Goal: Communication & Community: Share content

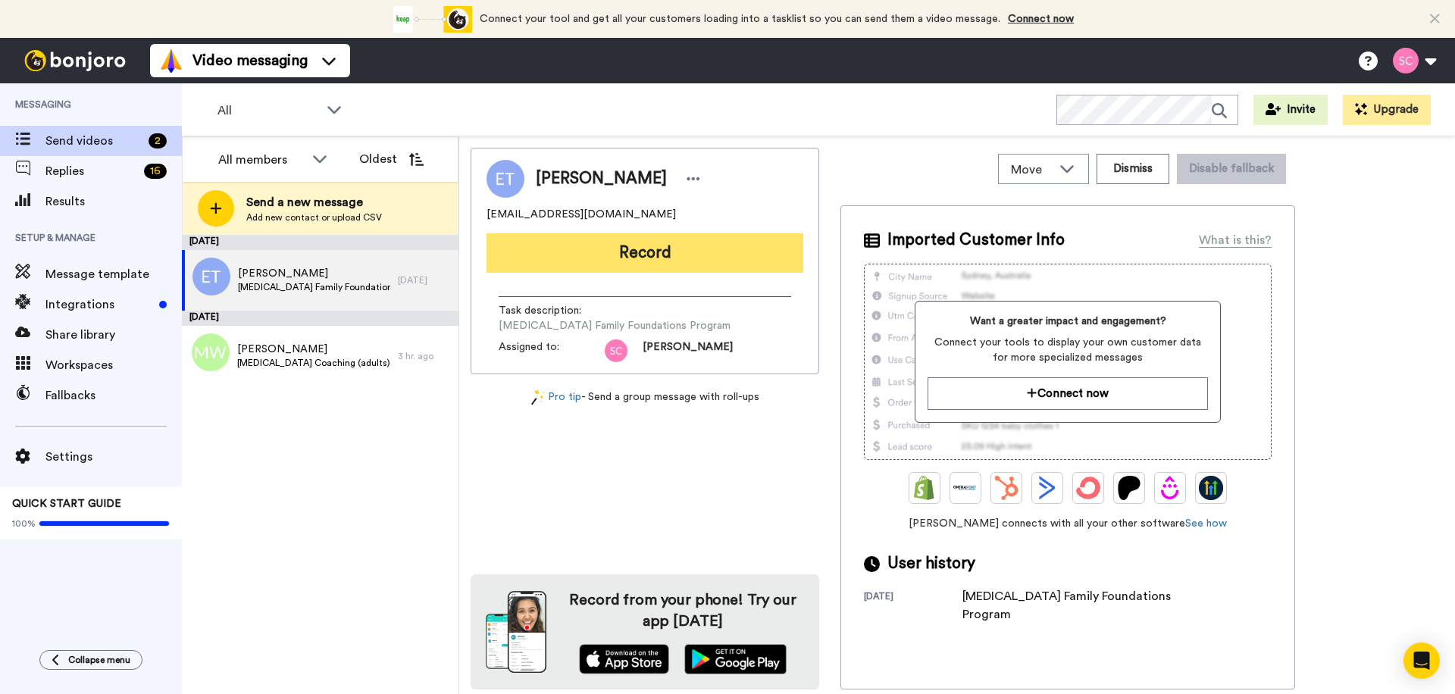
click at [668, 248] on button "Record" at bounding box center [644, 252] width 317 height 39
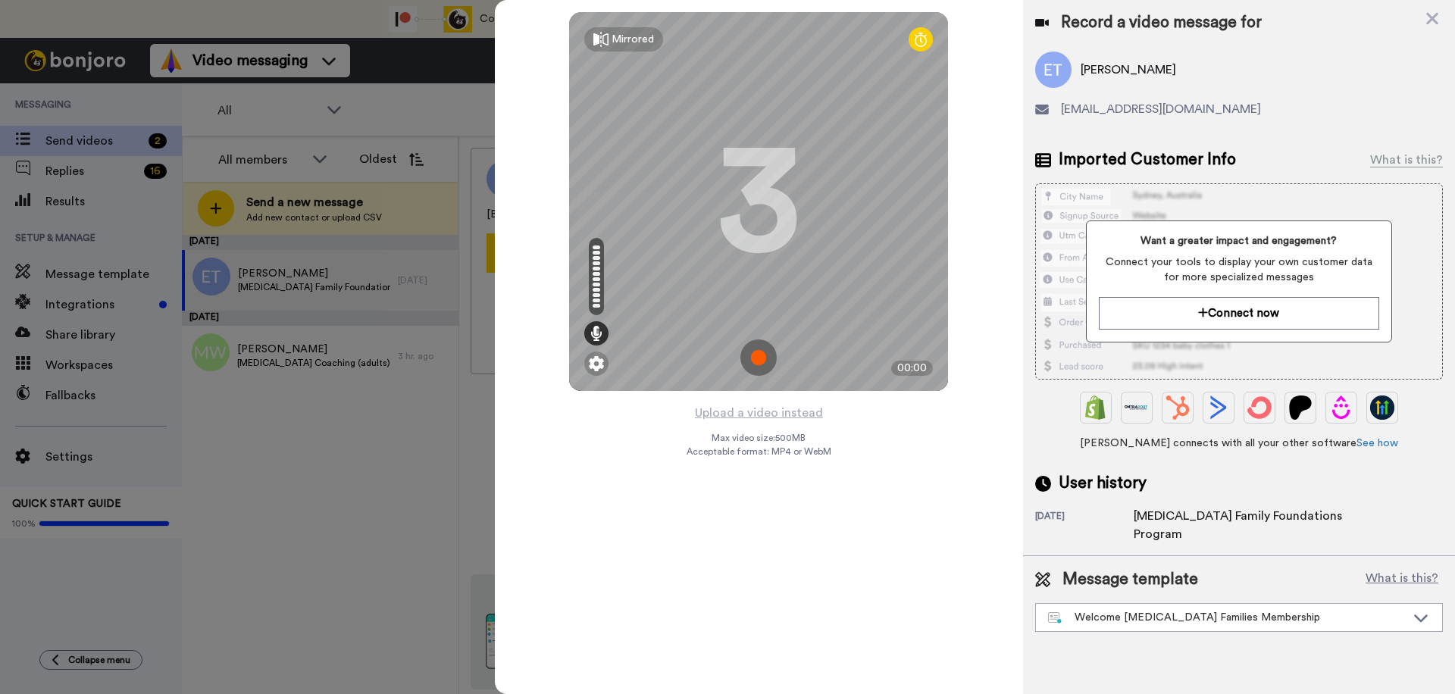
click at [752, 362] on img at bounding box center [758, 357] width 36 height 36
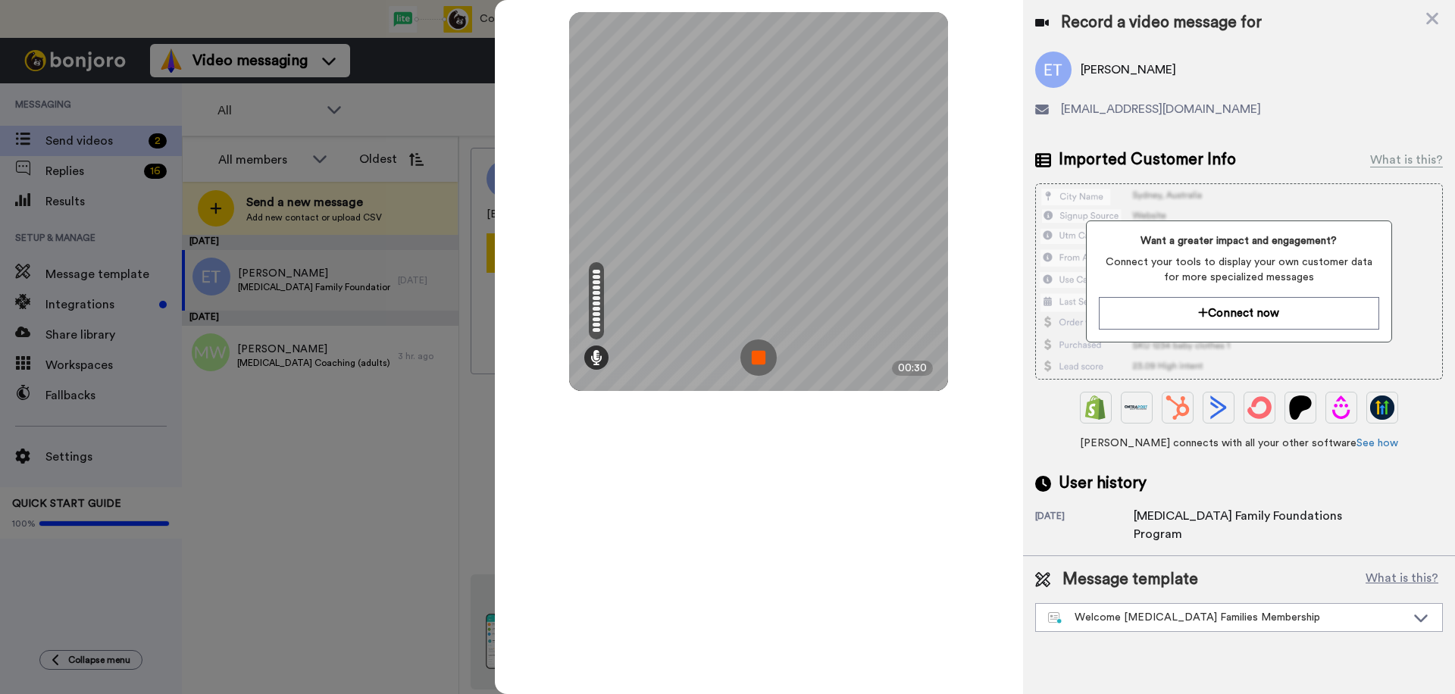
click at [752, 362] on img at bounding box center [758, 357] width 36 height 36
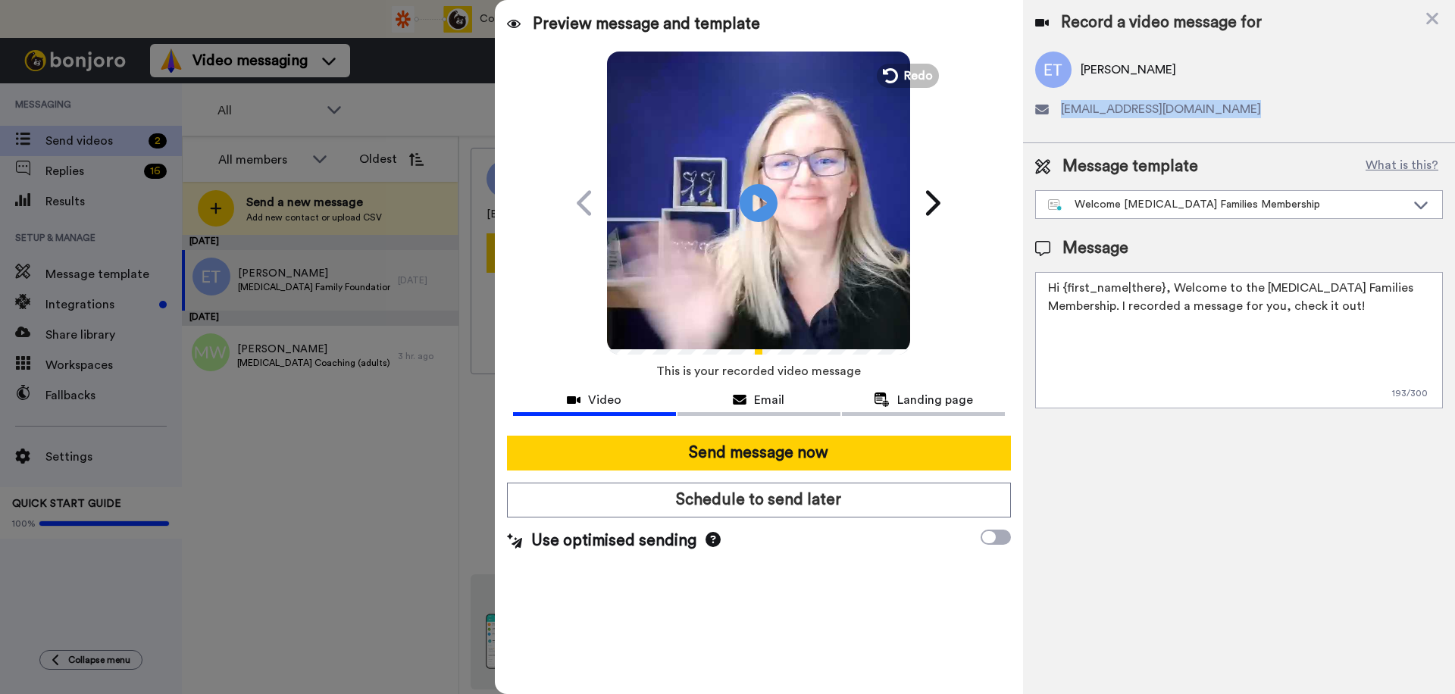
drag, startPoint x: 1246, startPoint y: 115, endPoint x: 1049, endPoint y: 108, distance: 197.9
click at [1049, 108] on div "vrolijk_bloempje@hotmail.com" at bounding box center [1239, 109] width 408 height 18
copy div "vrolijk_bloempje@hotmail.com"
click at [924, 77] on span "Redo" at bounding box center [920, 75] width 32 height 20
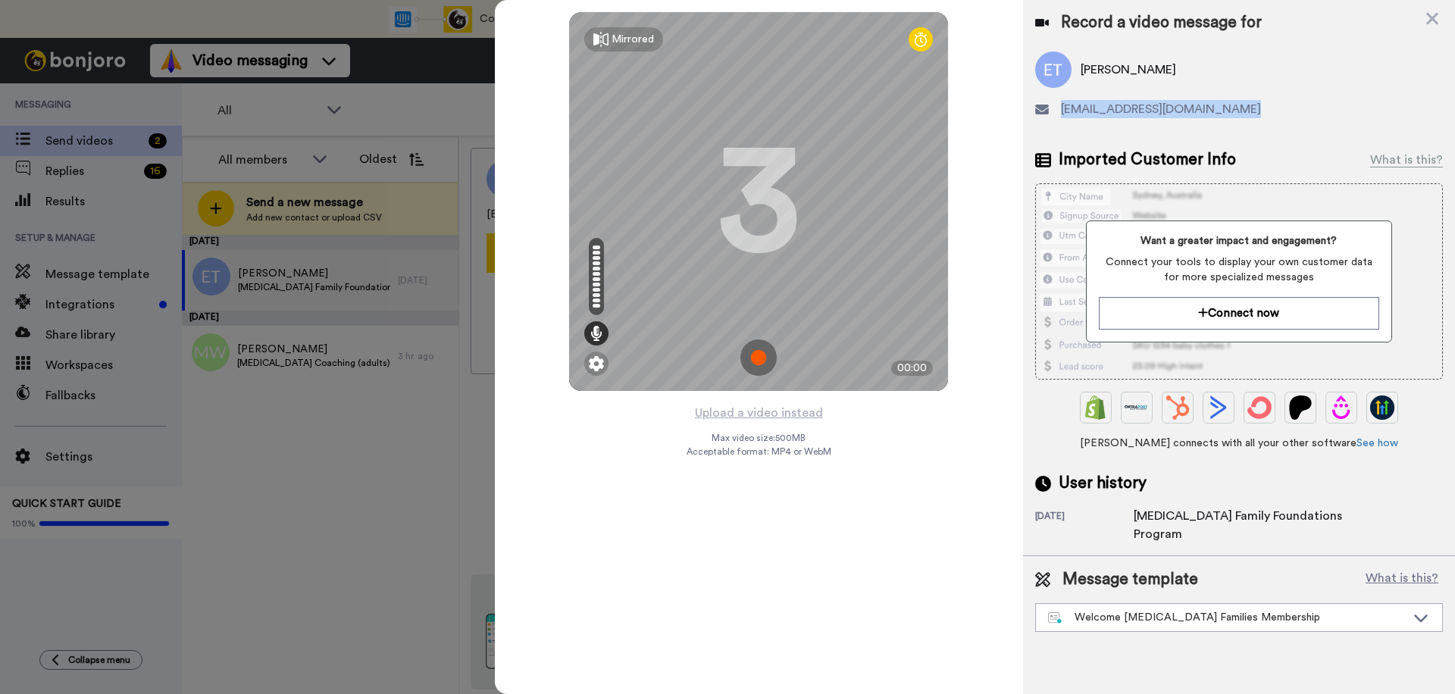
click at [771, 358] on img at bounding box center [758, 357] width 36 height 36
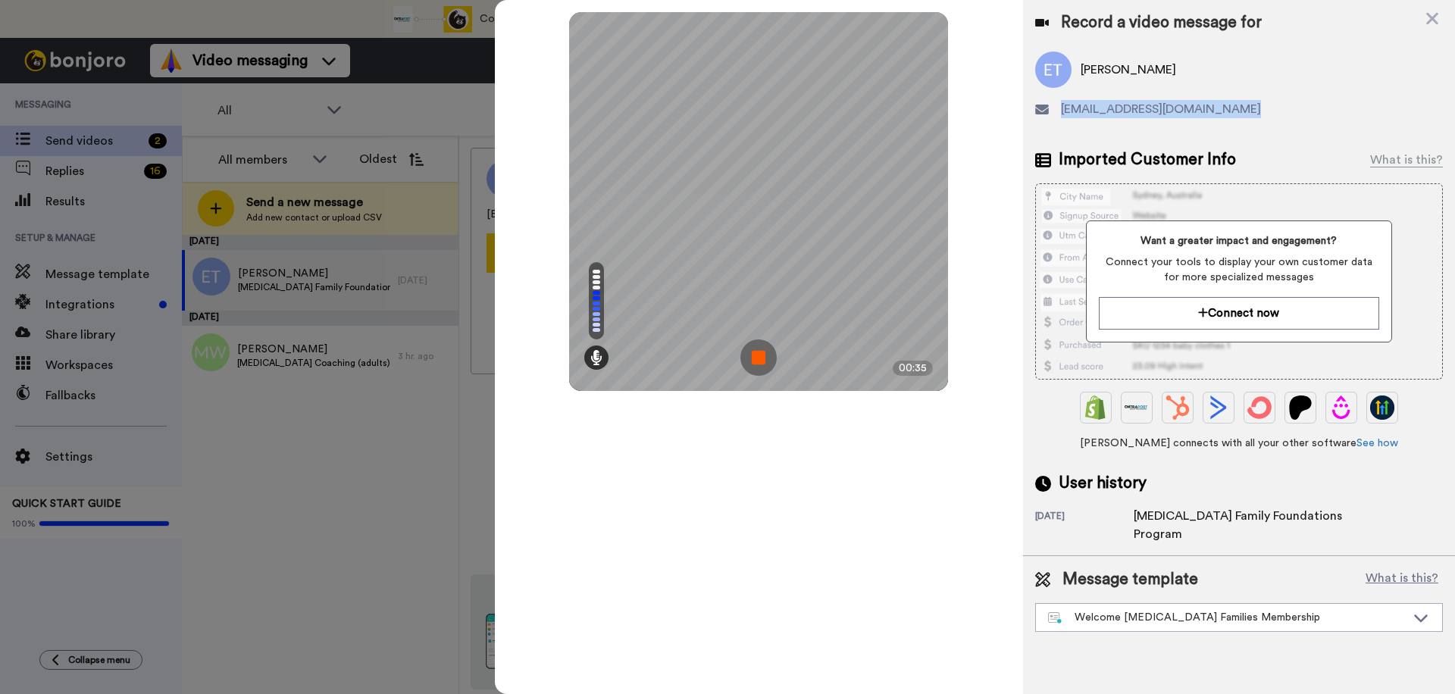
click at [771, 358] on img at bounding box center [758, 357] width 36 height 36
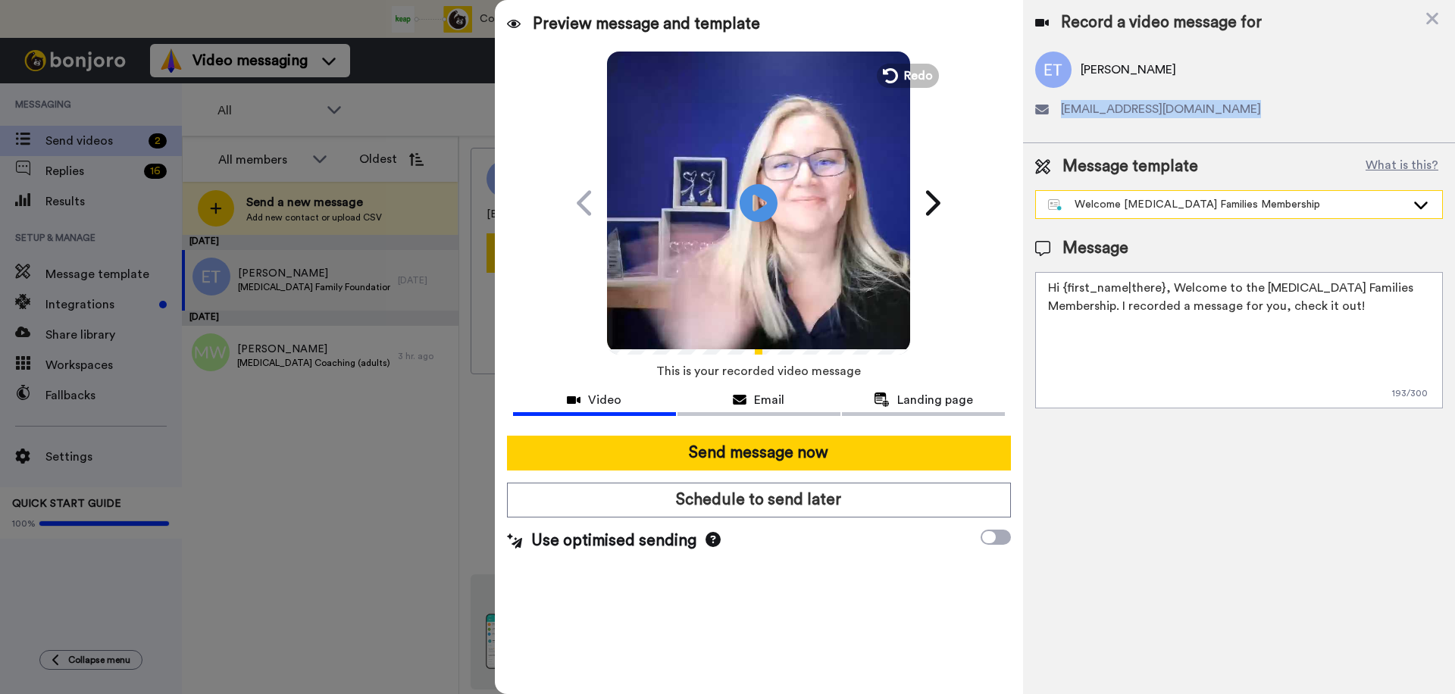
click at [1345, 204] on div "Welcome ADHD Families Membership" at bounding box center [1227, 204] width 358 height 15
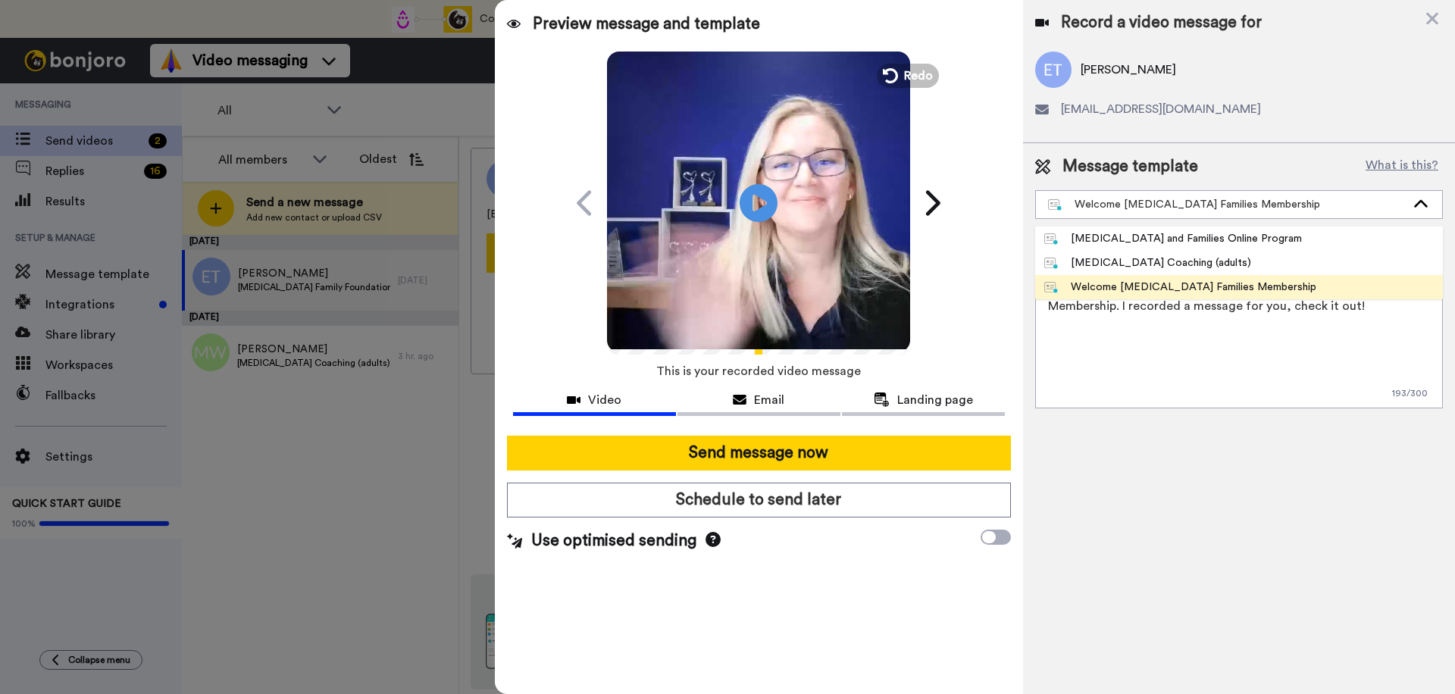
click at [1261, 241] on li "[MEDICAL_DATA] and Families Online Program" at bounding box center [1239, 239] width 408 height 24
type textarea "Hi there {first_name}, Welcome to the ADHD Family Foundations Program. I record…"
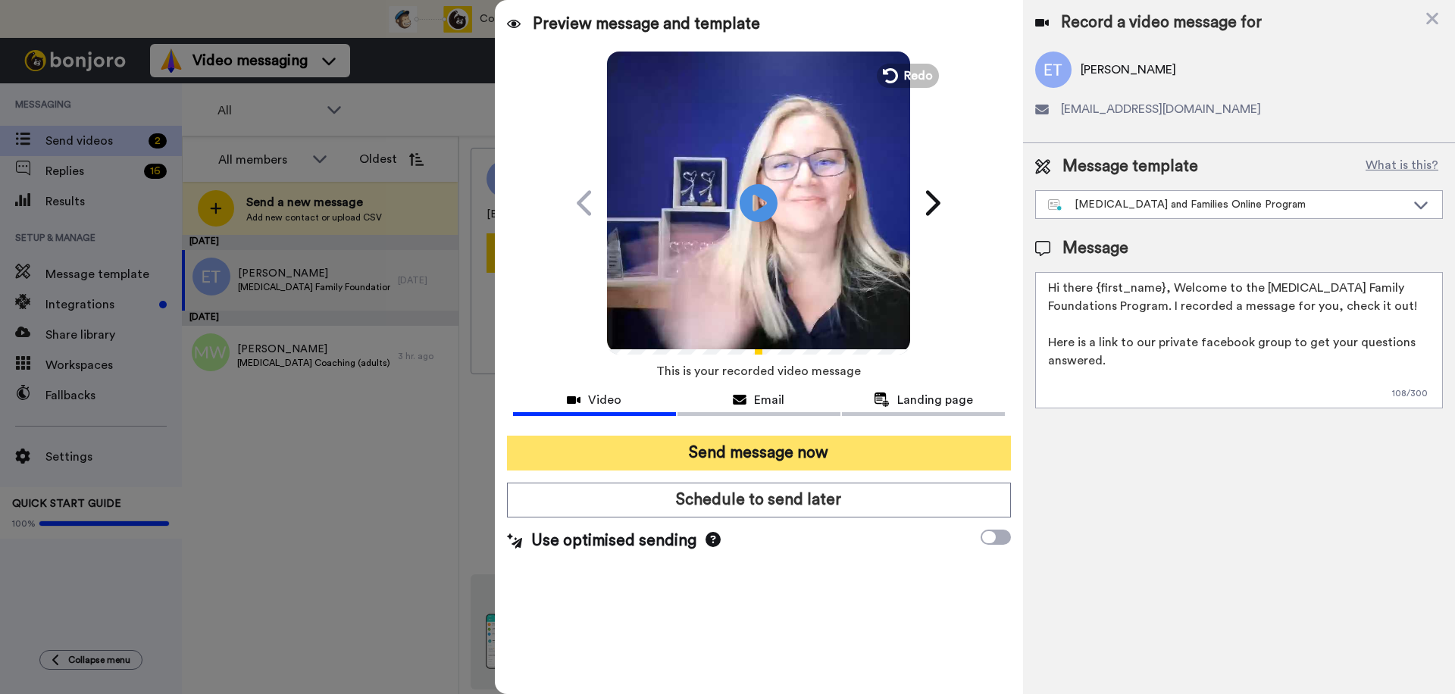
click at [902, 449] on button "Send message now" at bounding box center [759, 453] width 504 height 35
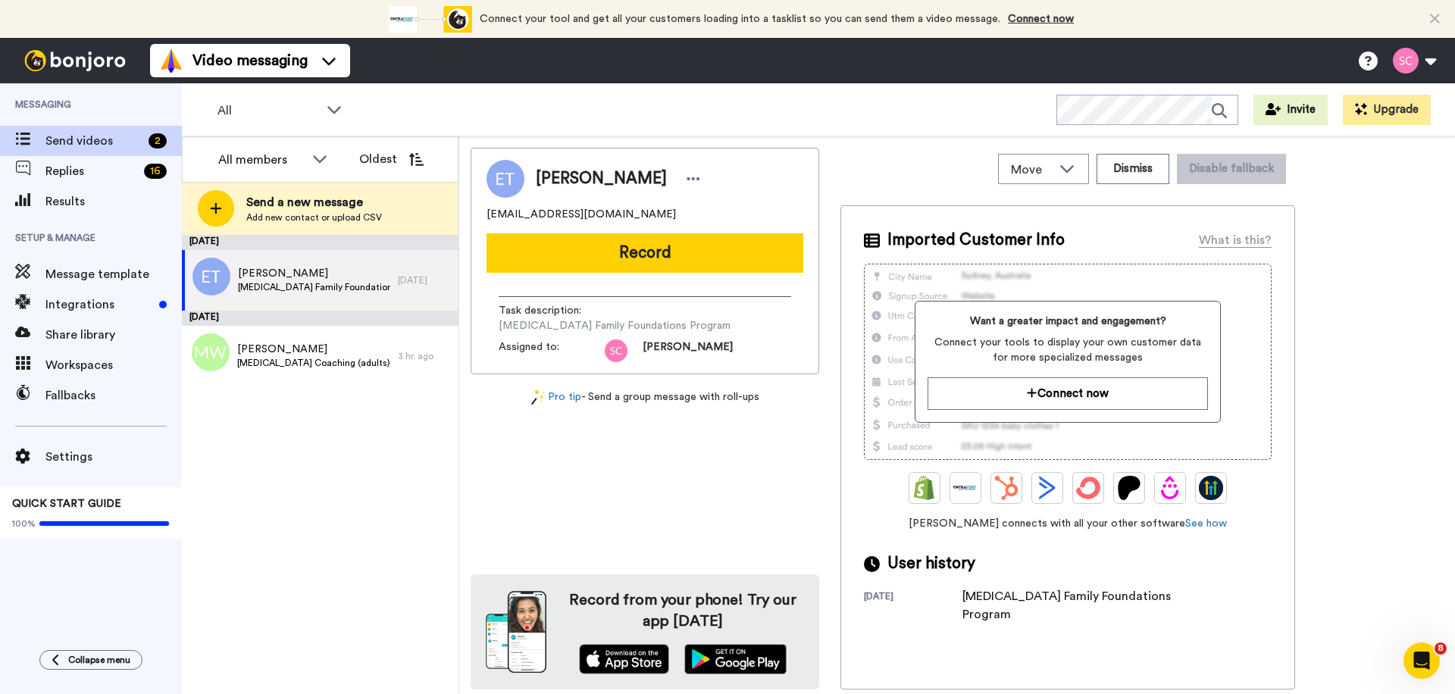
drag, startPoint x: 736, startPoint y: 182, endPoint x: 884, endPoint y: 174, distance: 148.0
click at [740, 179] on div "[PERSON_NAME]" at bounding box center [644, 179] width 317 height 38
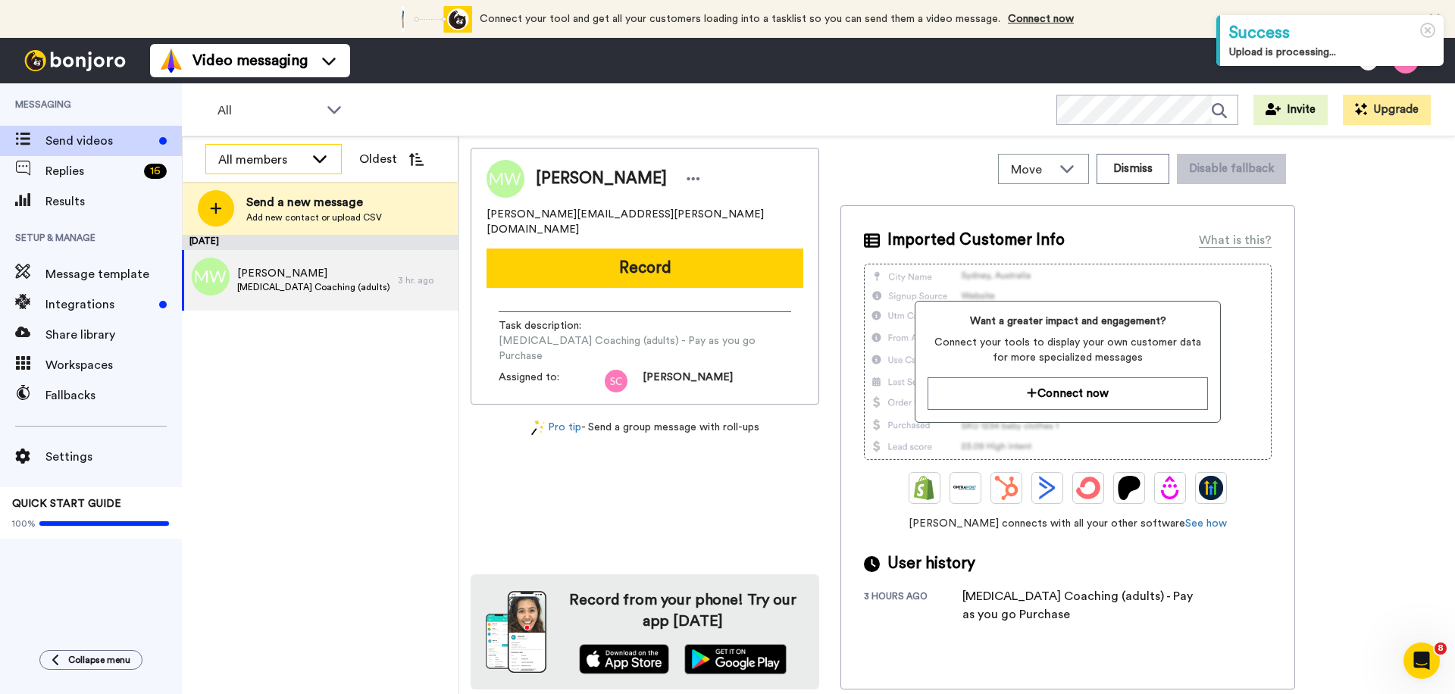
click at [272, 158] on div "All members" at bounding box center [261, 160] width 86 height 18
click at [276, 189] on span "All members" at bounding box center [243, 192] width 77 height 15
click at [330, 159] on div "All members" at bounding box center [273, 160] width 135 height 30
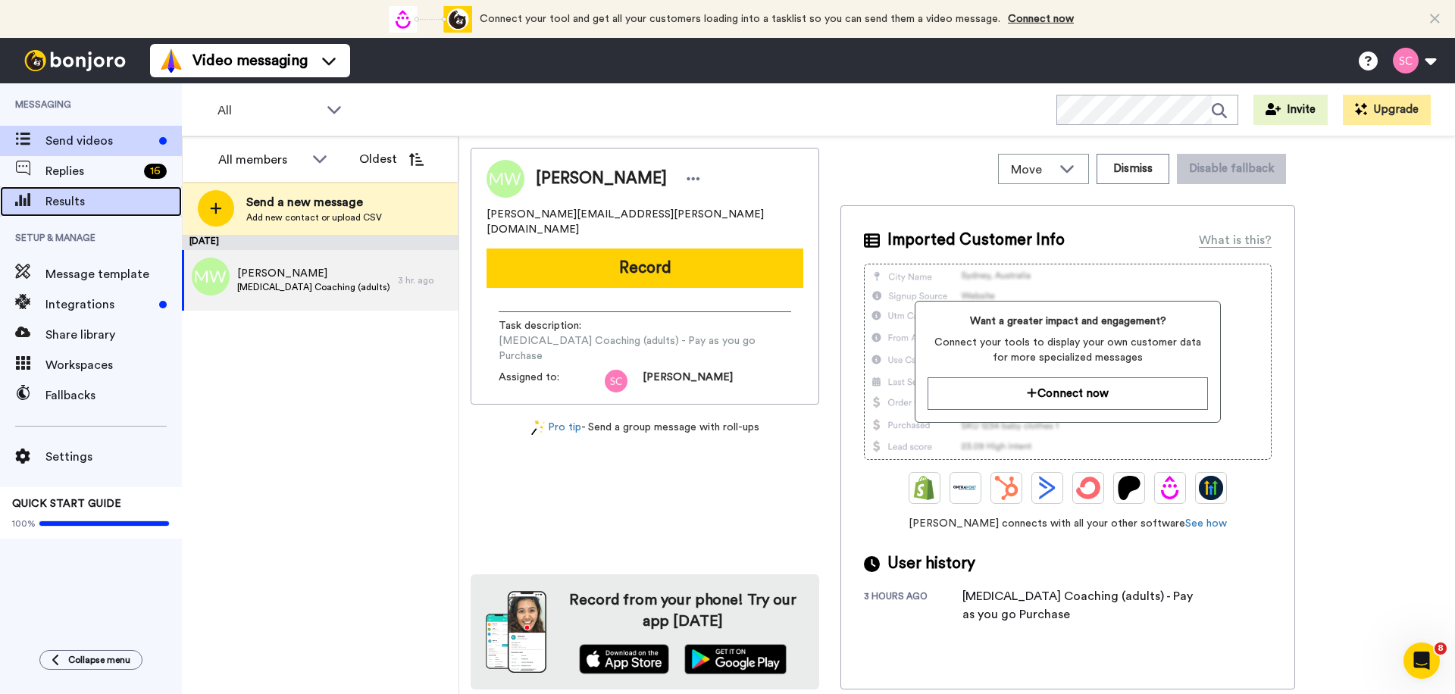
click at [105, 203] on span "Results" at bounding box center [113, 201] width 136 height 18
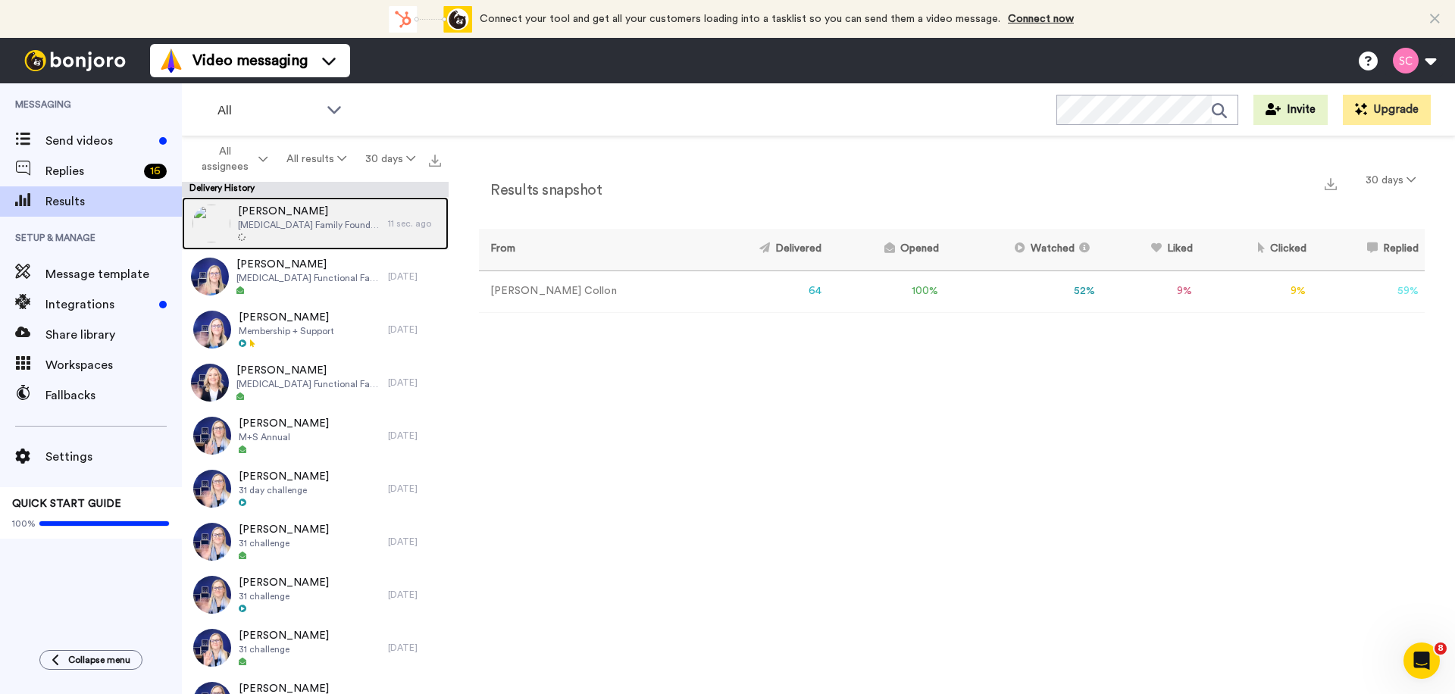
click at [413, 225] on div "11 sec. ago" at bounding box center [414, 223] width 53 height 12
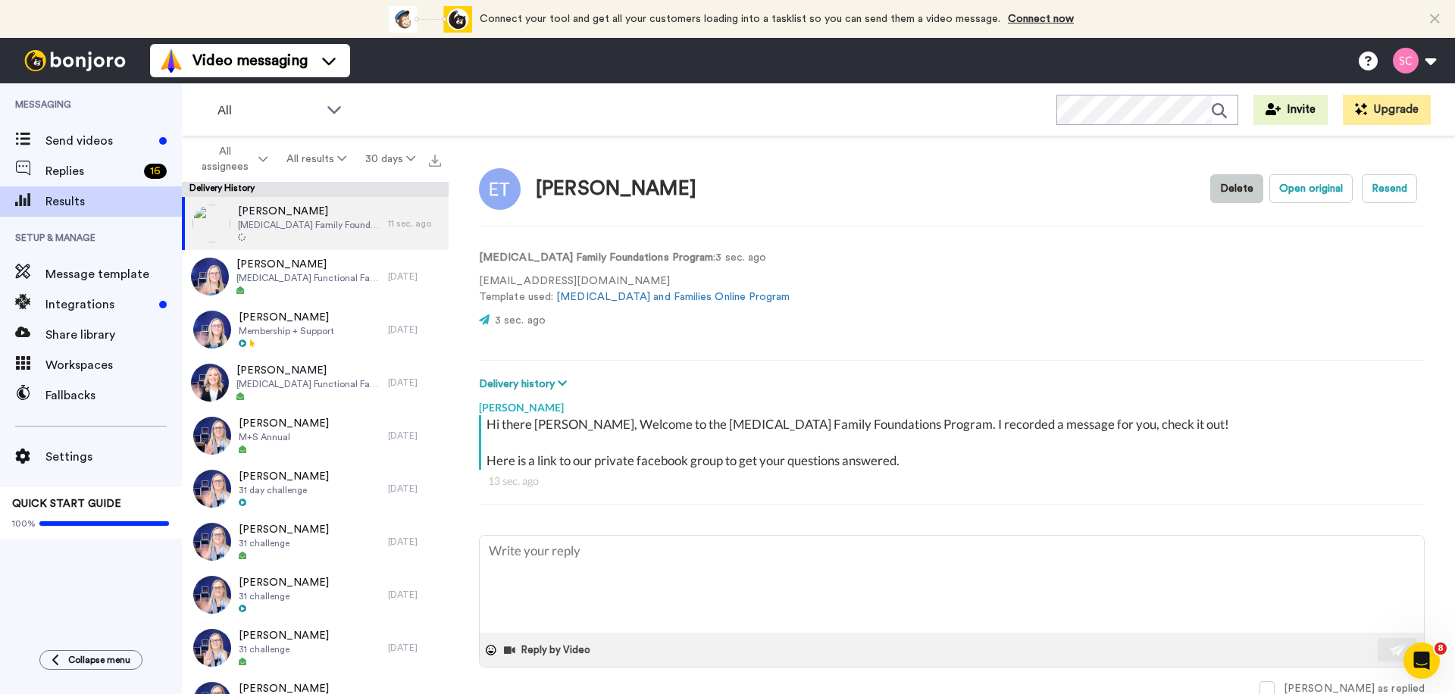
click at [1242, 194] on button "Delete" at bounding box center [1236, 188] width 53 height 29
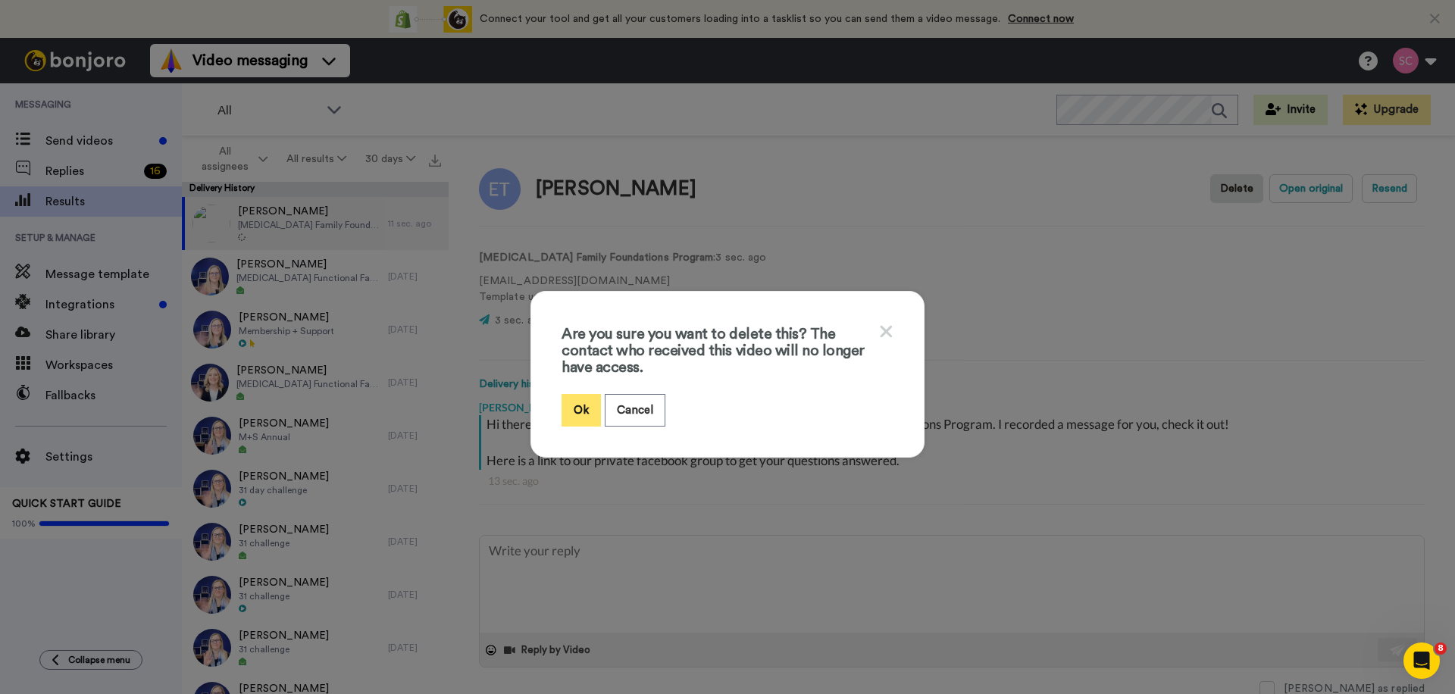
click at [574, 414] on button "Ok" at bounding box center [580, 410] width 39 height 33
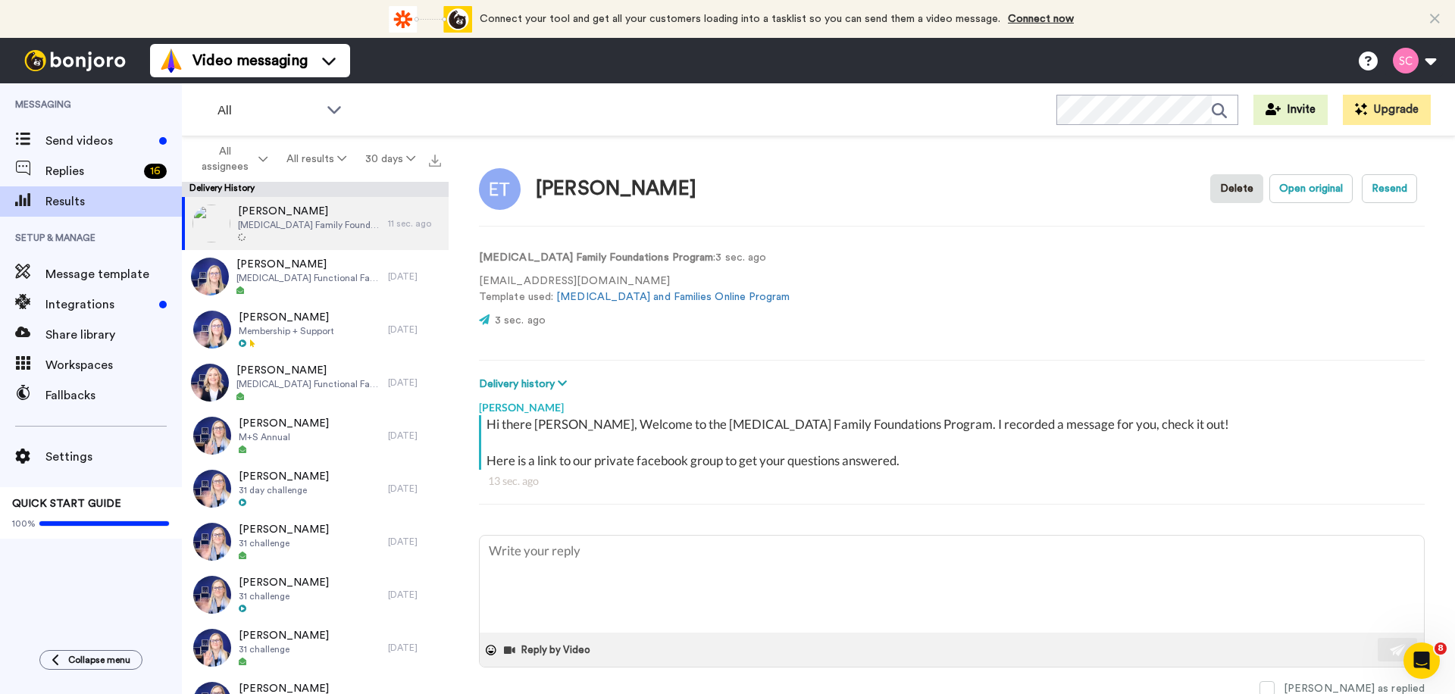
type textarea "x"
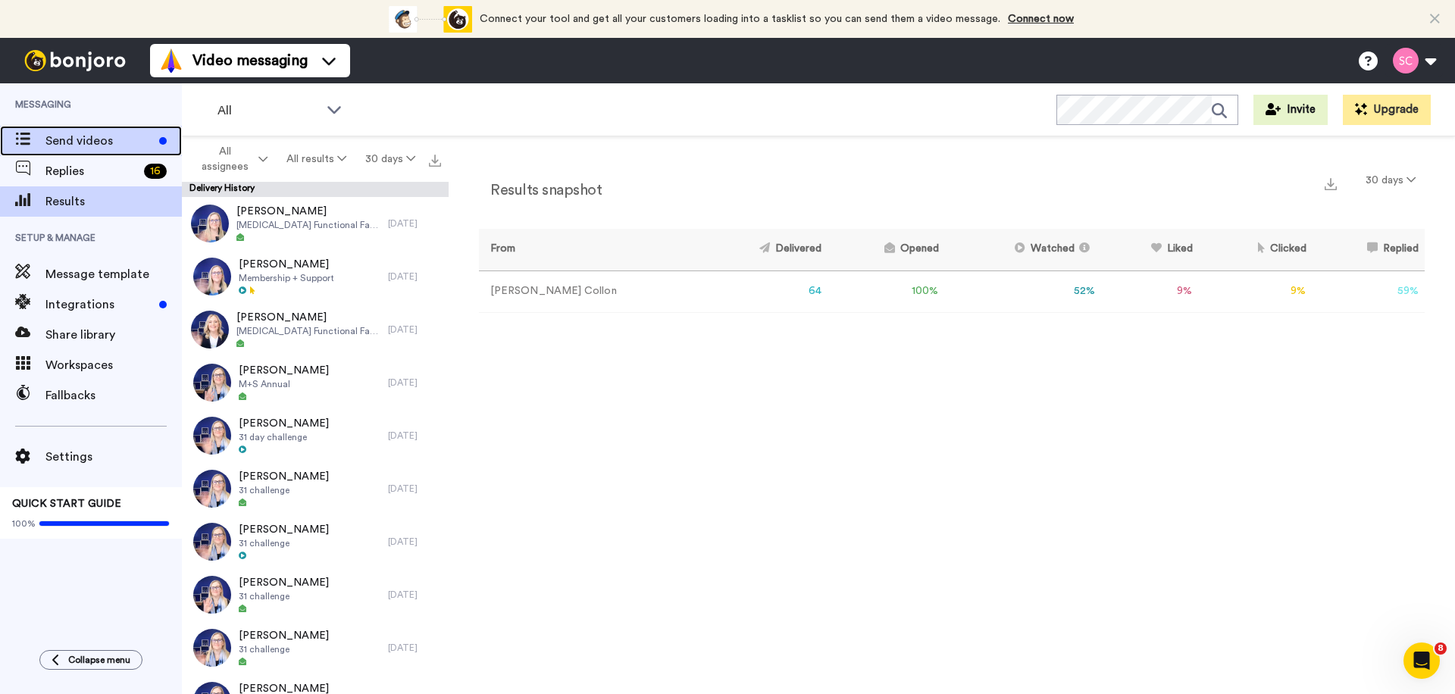
click at [77, 149] on span "Send videos" at bounding box center [99, 141] width 108 height 18
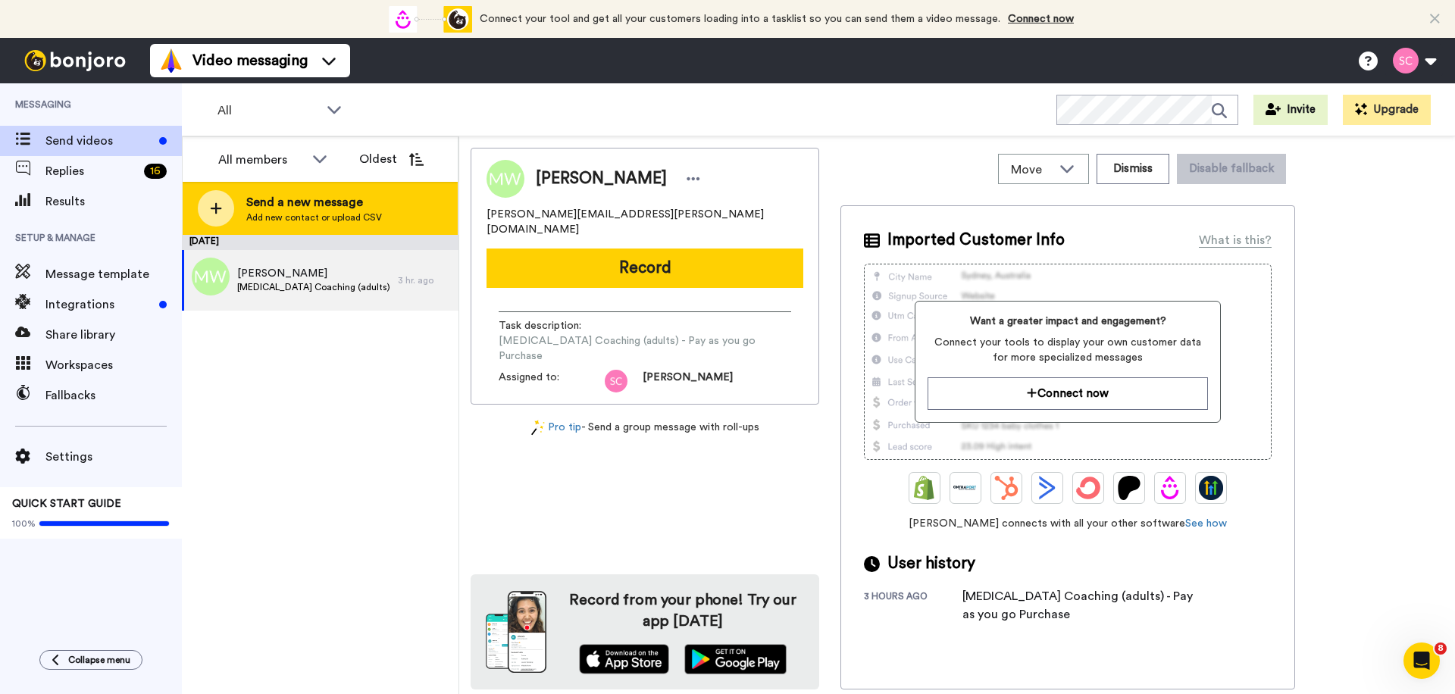
click at [296, 213] on span "Add new contact or upload CSV" at bounding box center [314, 217] width 136 height 12
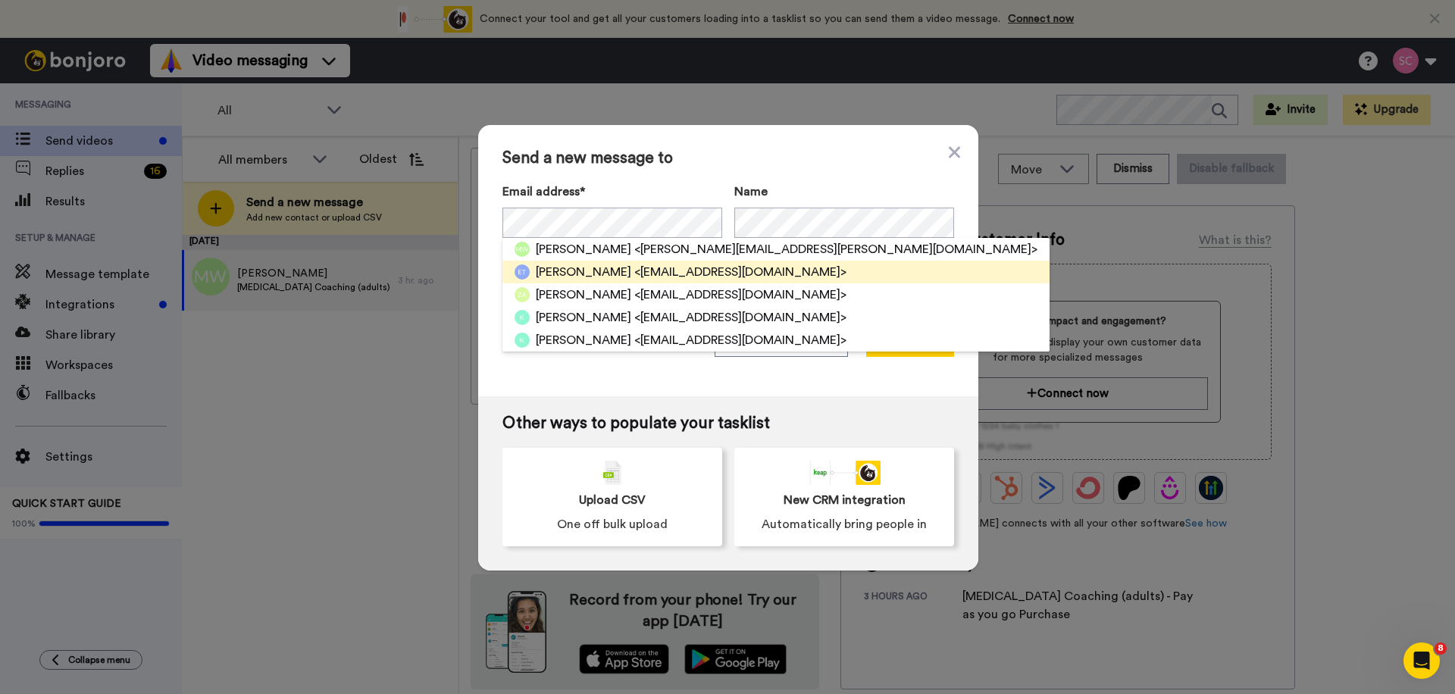
click at [771, 273] on span "<vrolijk_bloempje@hotmail.com>" at bounding box center [740, 272] width 212 height 18
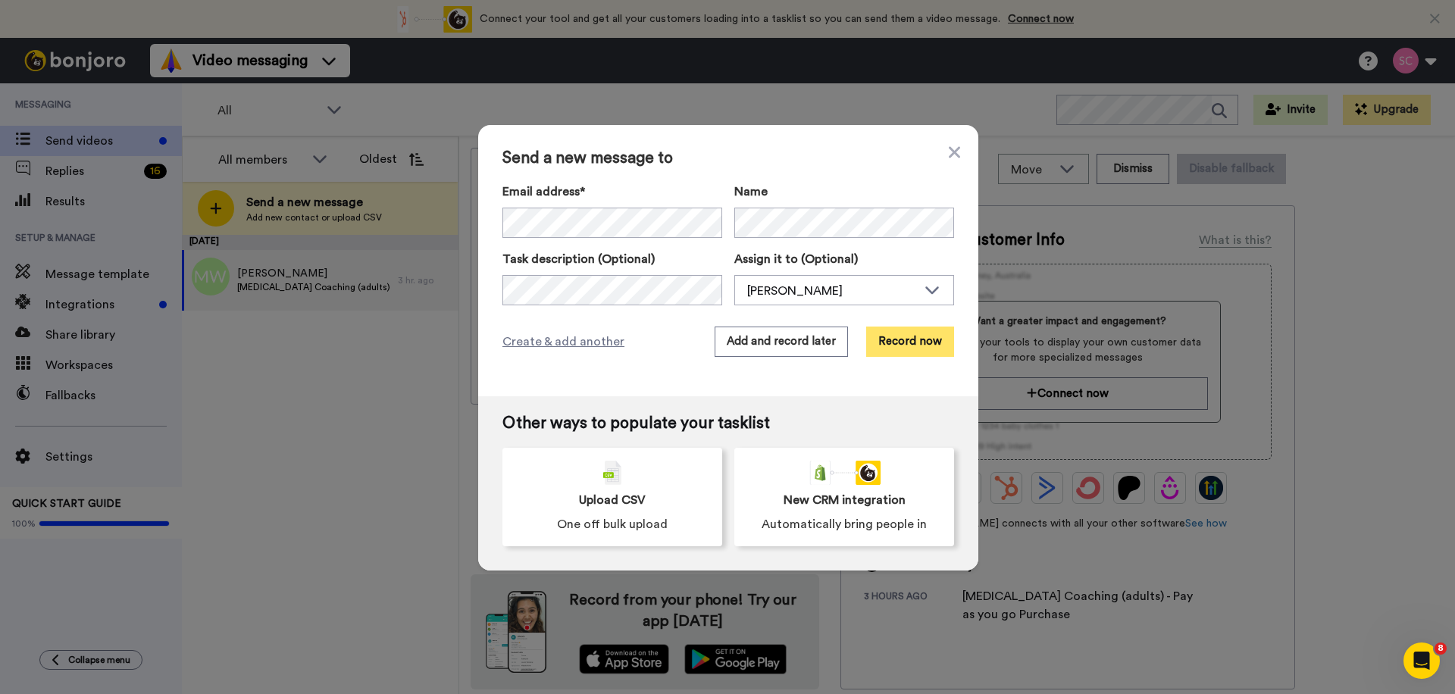
click at [917, 351] on button "Record now" at bounding box center [910, 342] width 88 height 30
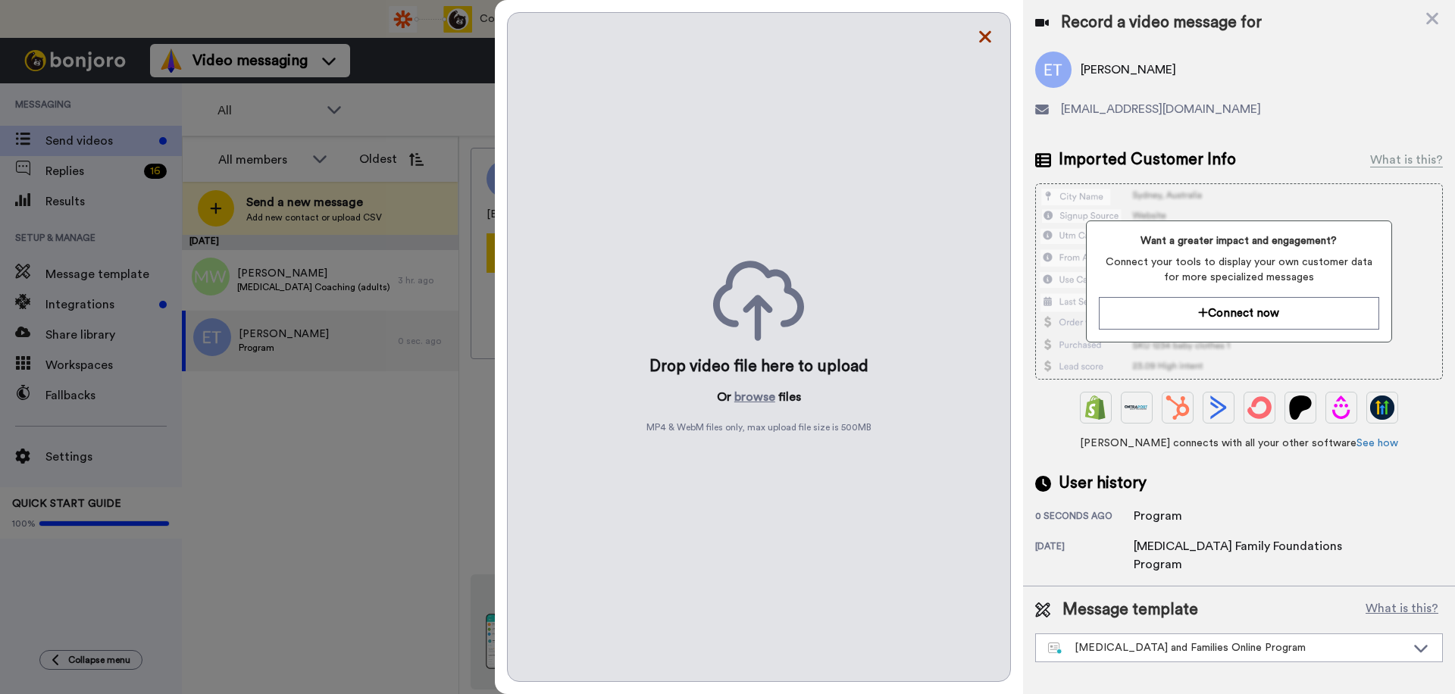
click at [974, 31] on div "Drop video file here to upload Or browse files MP4 & WebM files only, max uploa…" at bounding box center [759, 347] width 504 height 670
click at [977, 33] on icon at bounding box center [984, 36] width 15 height 19
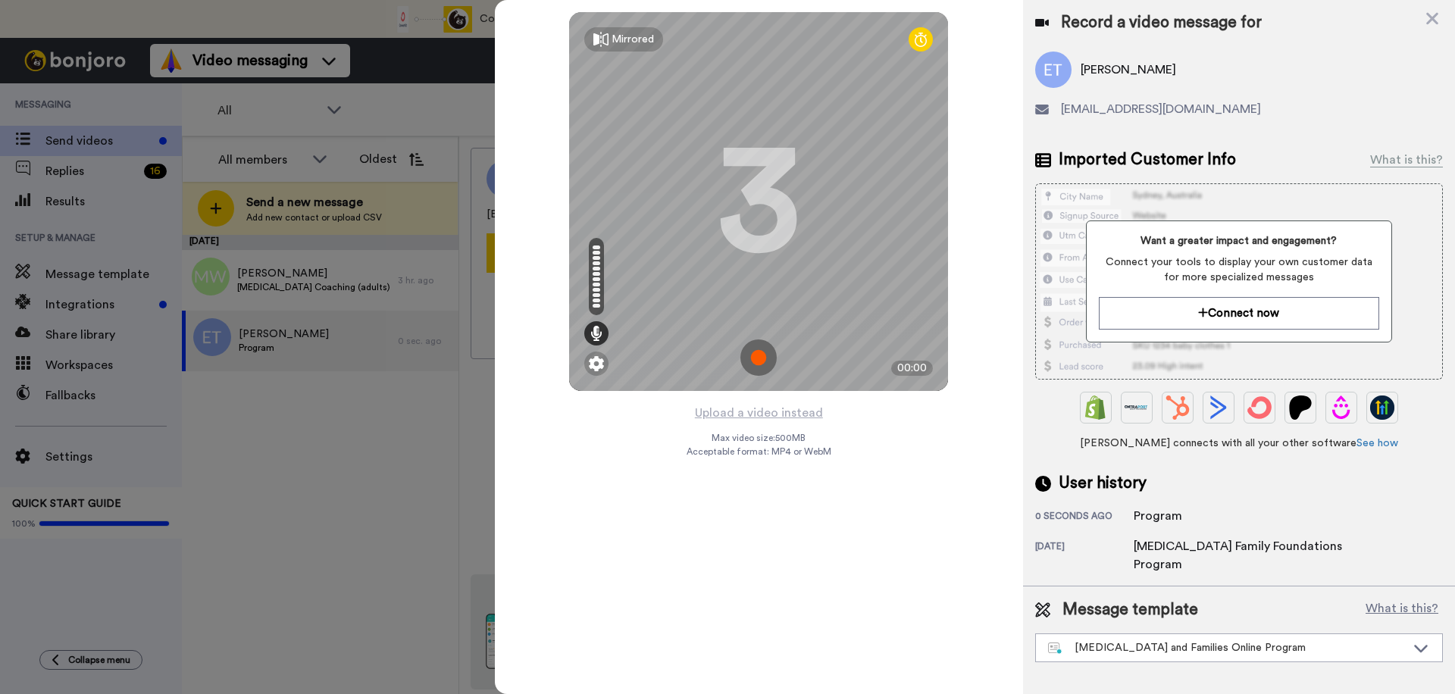
click at [763, 365] on img at bounding box center [758, 357] width 36 height 36
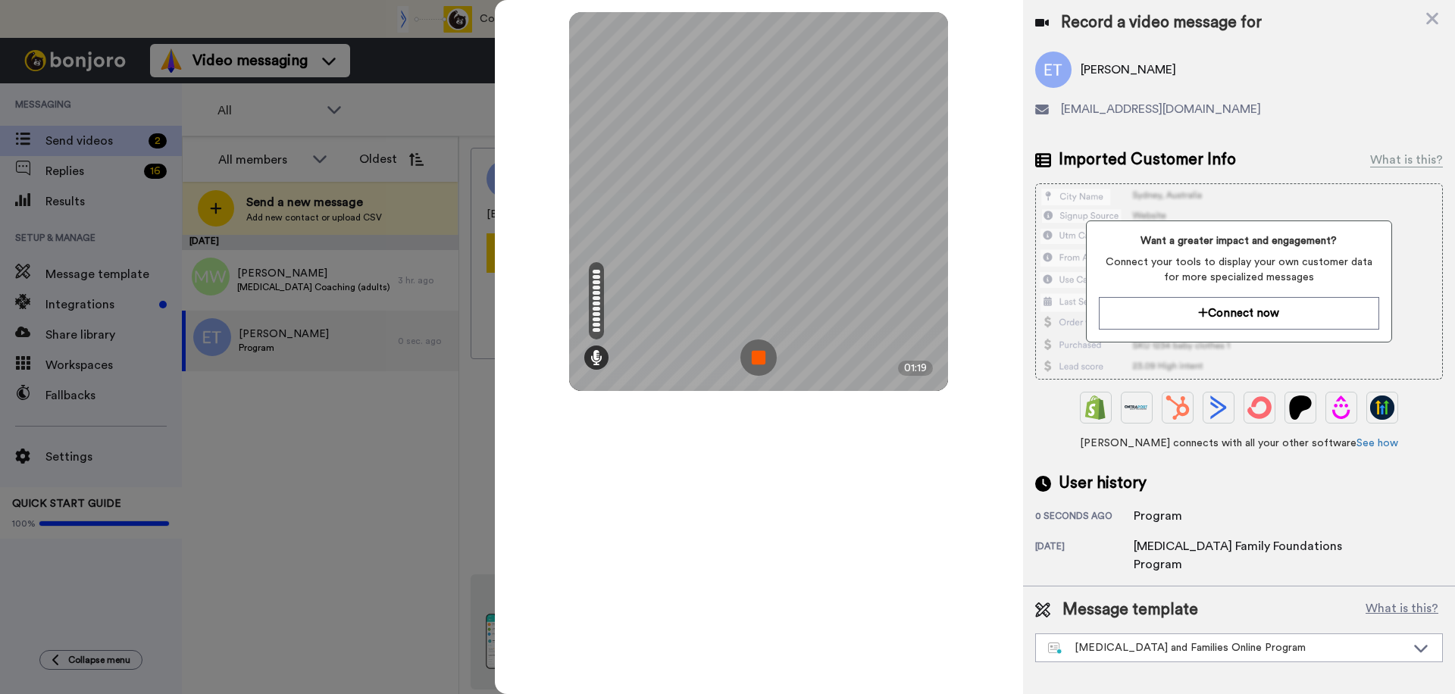
click at [753, 360] on img at bounding box center [758, 357] width 36 height 36
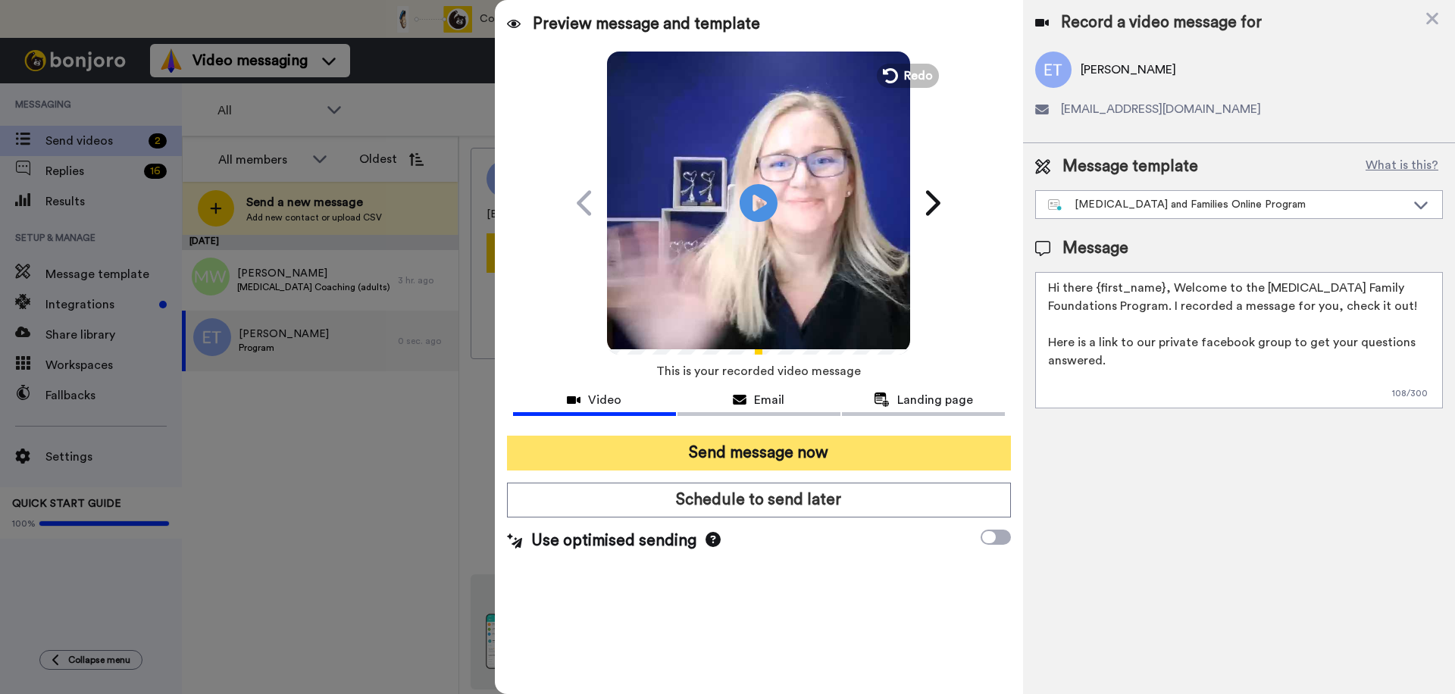
click at [917, 453] on button "Send message now" at bounding box center [759, 453] width 504 height 35
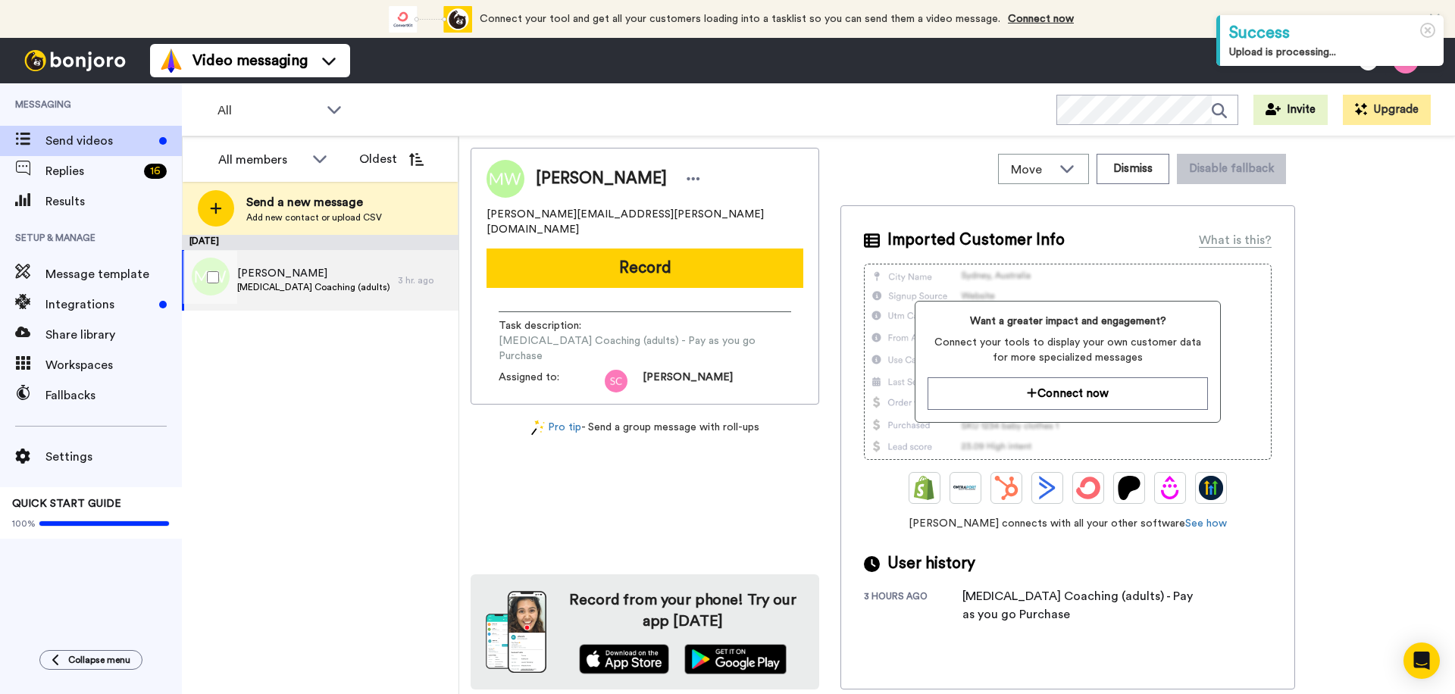
click at [295, 294] on div "[PERSON_NAME] [MEDICAL_DATA] Coaching (adults) - Pay as you go Purchase" at bounding box center [313, 280] width 153 height 29
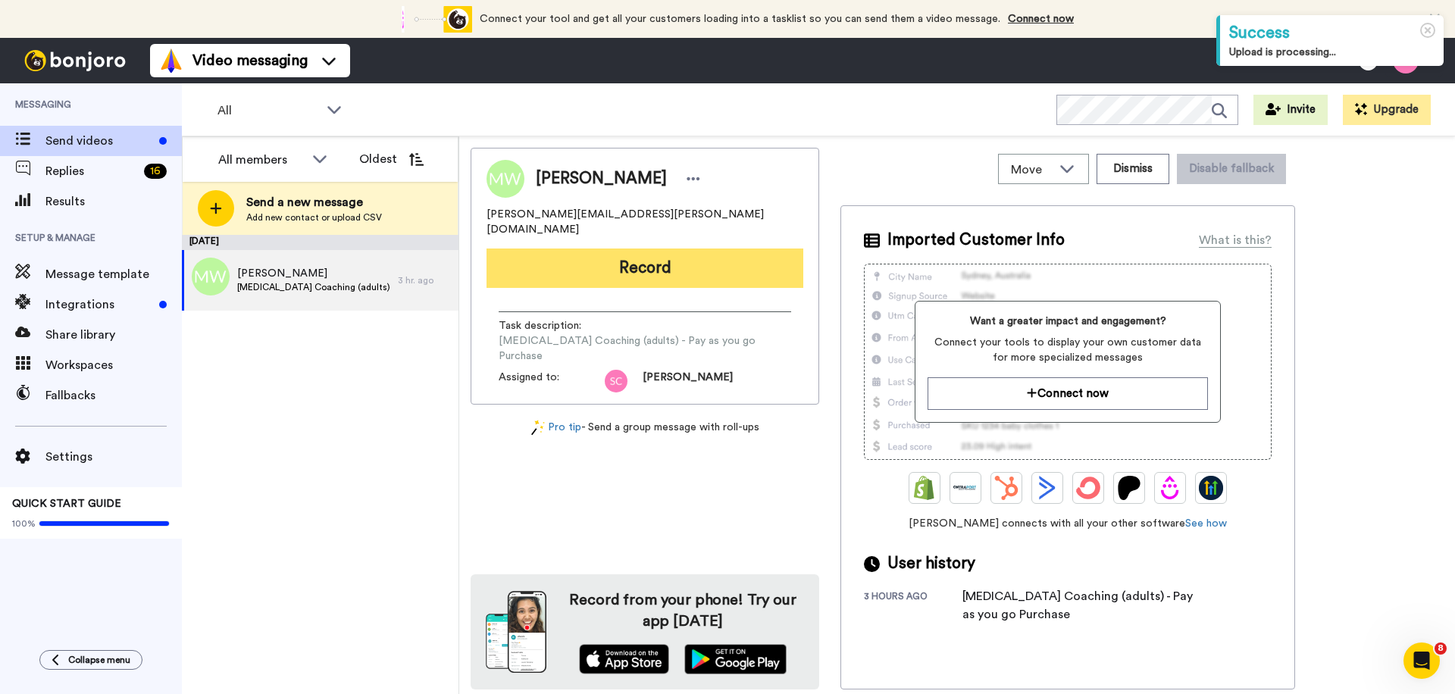
click at [681, 250] on button "Record" at bounding box center [644, 268] width 317 height 39
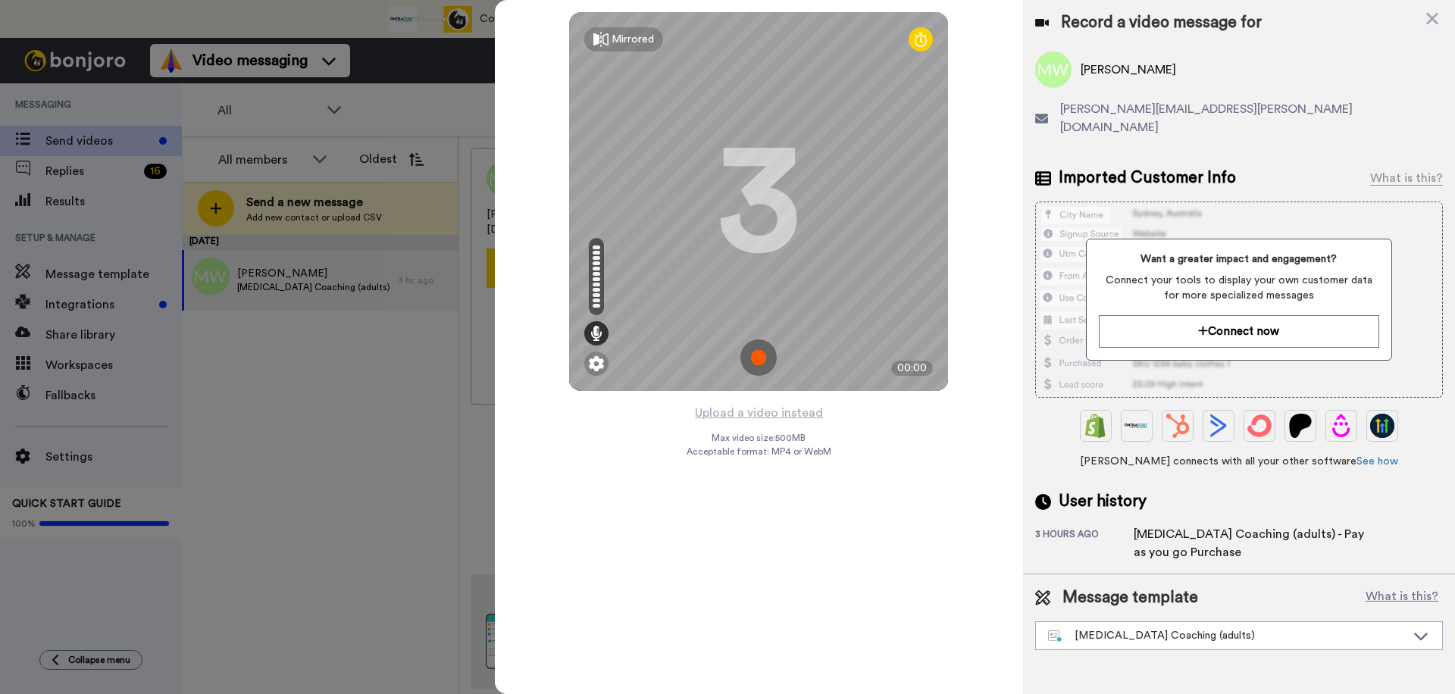
click at [752, 357] on img at bounding box center [758, 357] width 36 height 36
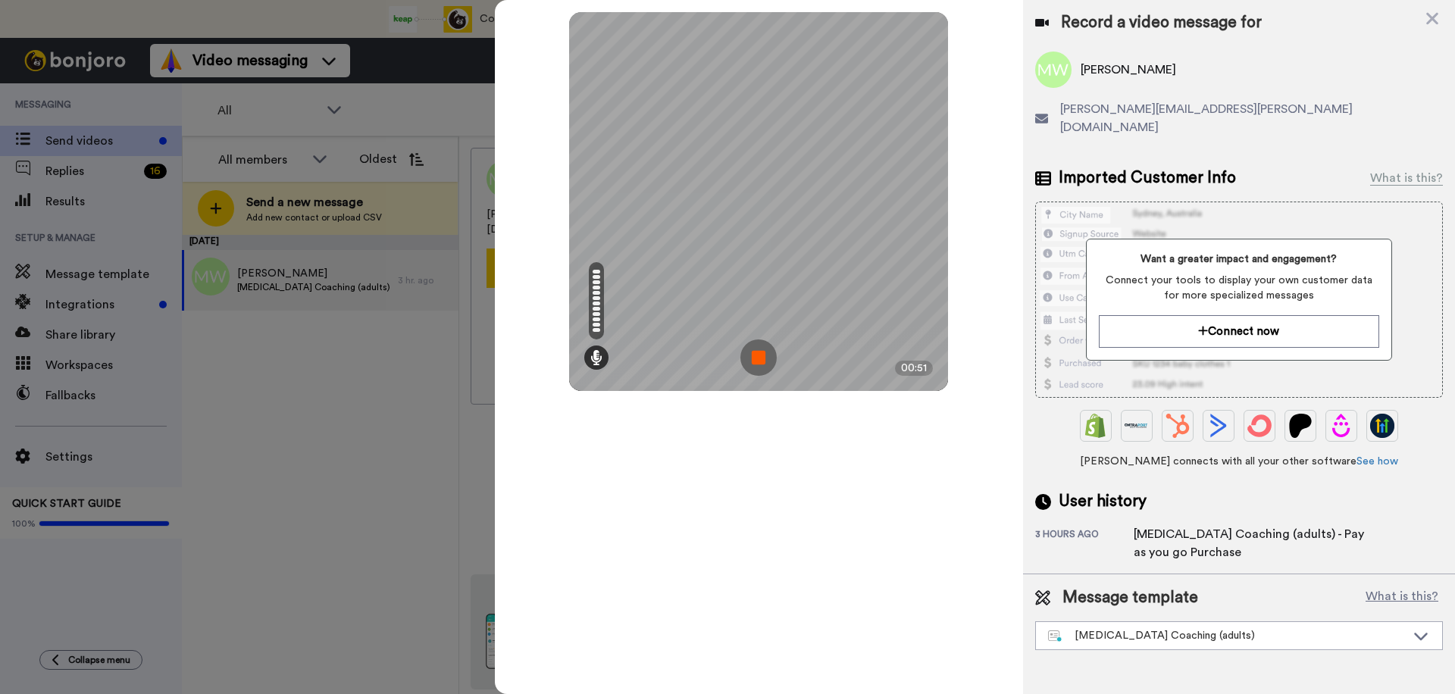
click at [758, 360] on img at bounding box center [758, 357] width 36 height 36
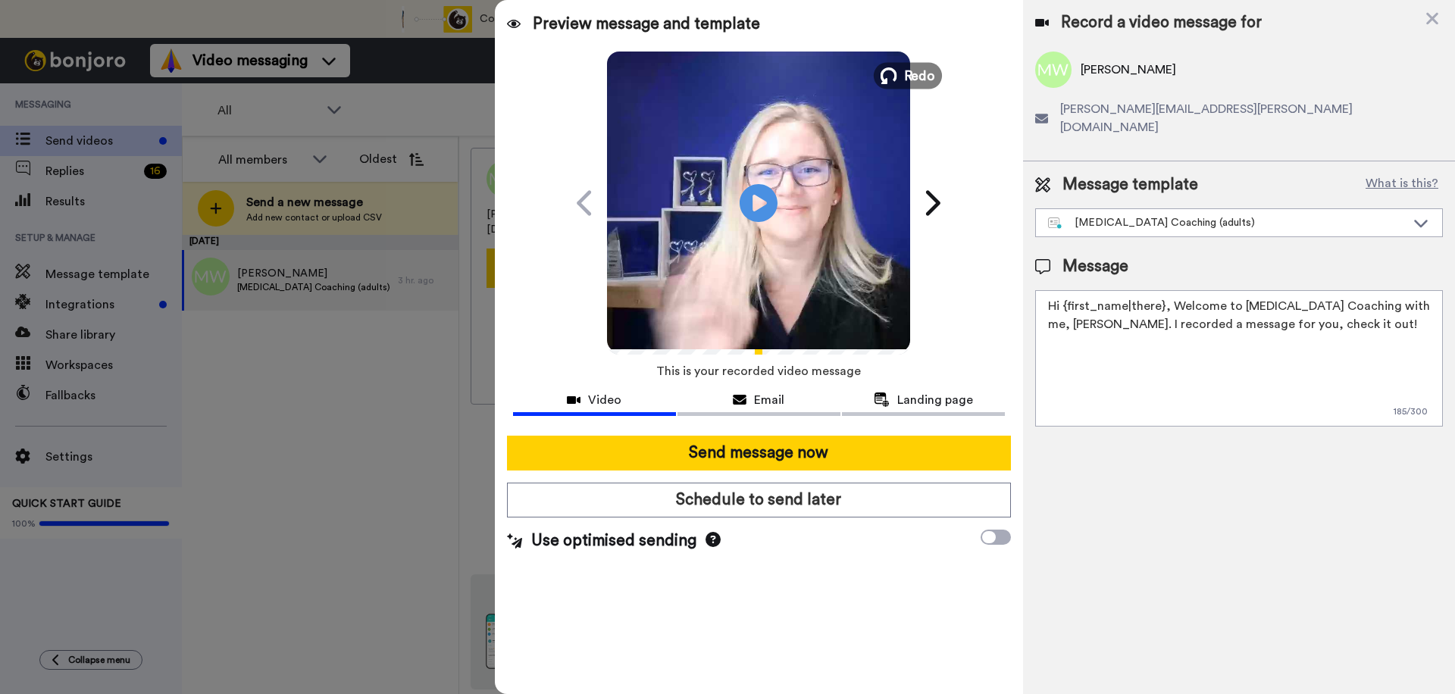
click at [912, 79] on span "Redo" at bounding box center [920, 75] width 32 height 20
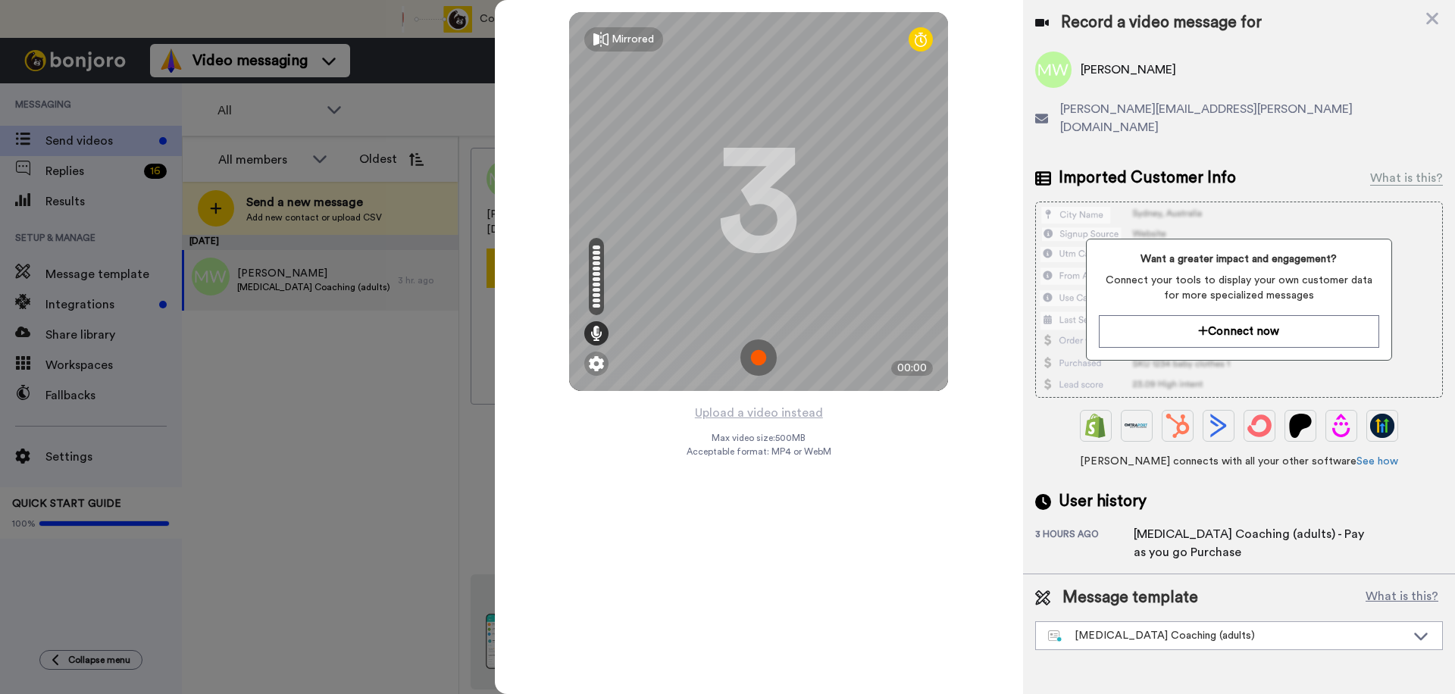
click at [756, 363] on img at bounding box center [758, 357] width 36 height 36
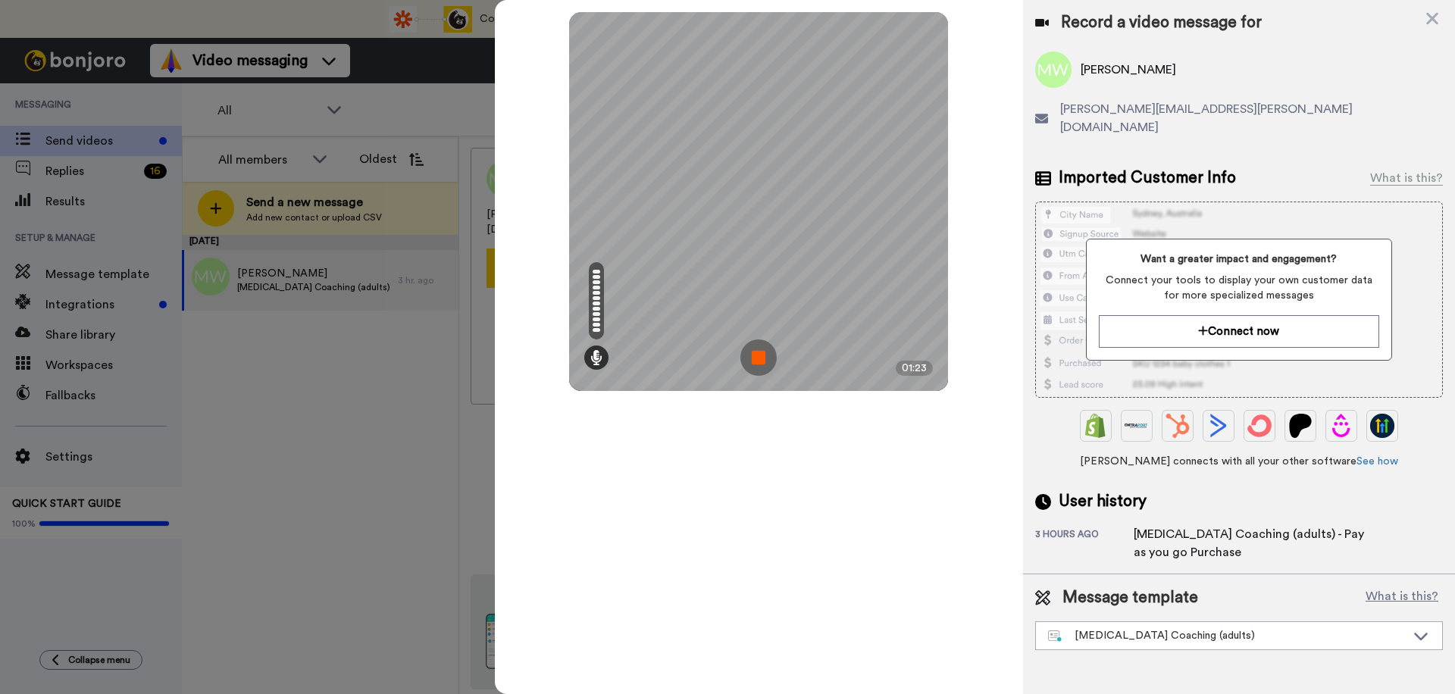
click at [755, 359] on img at bounding box center [758, 357] width 36 height 36
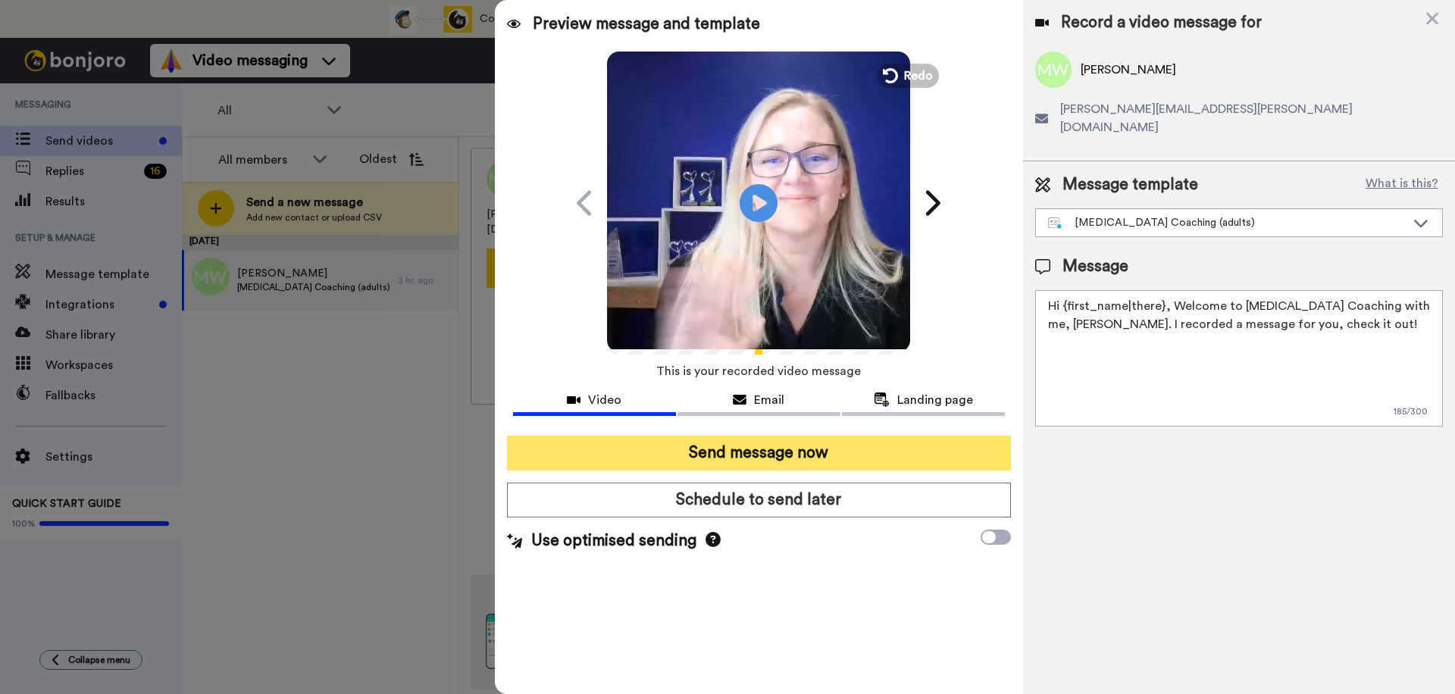
click at [987, 450] on button "Send message now" at bounding box center [759, 453] width 504 height 35
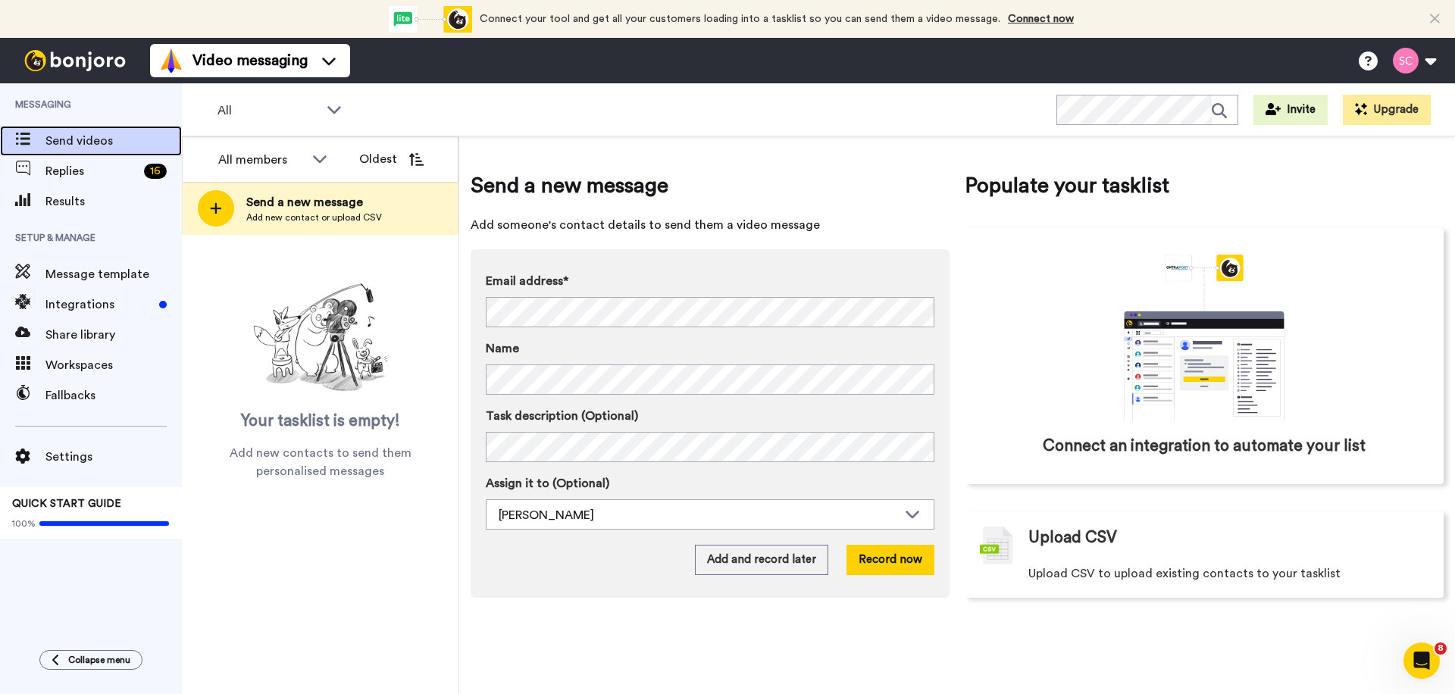
click at [102, 142] on span "Send videos" at bounding box center [113, 141] width 136 height 18
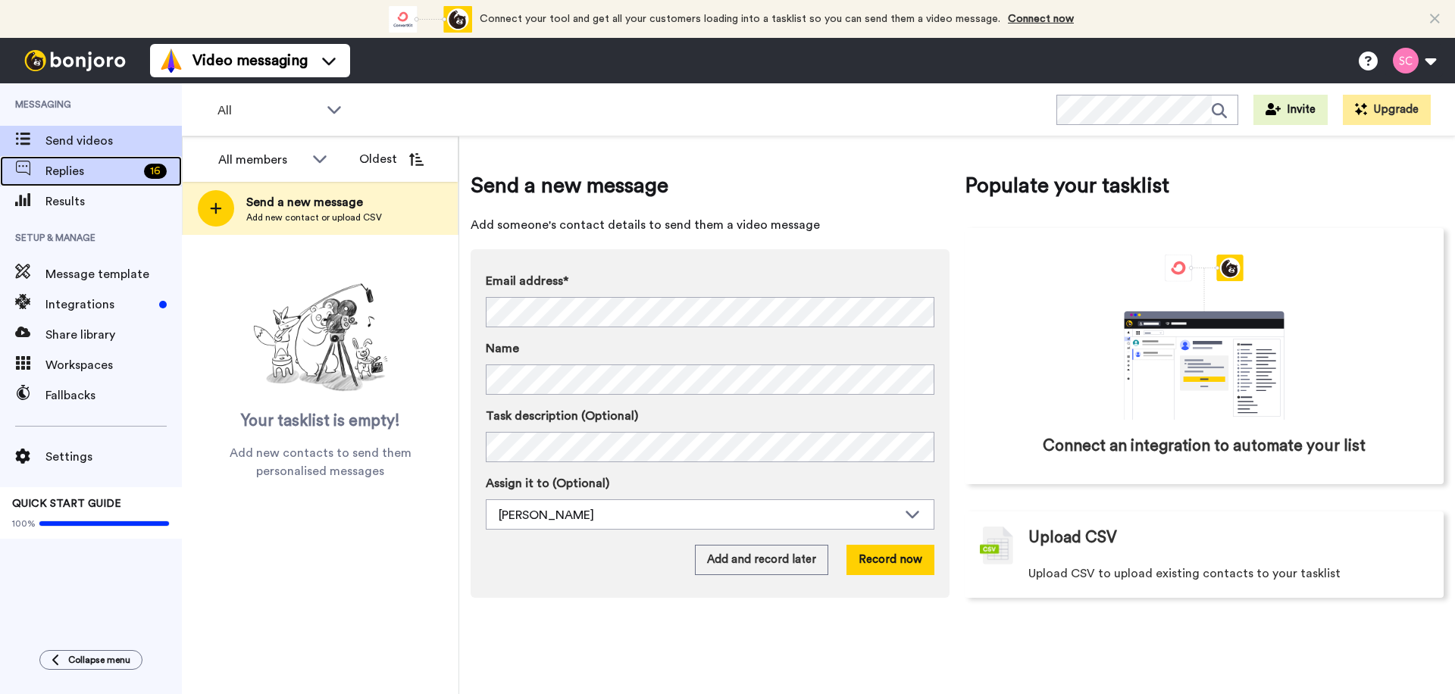
click at [106, 180] on span "Replies" at bounding box center [91, 171] width 92 height 18
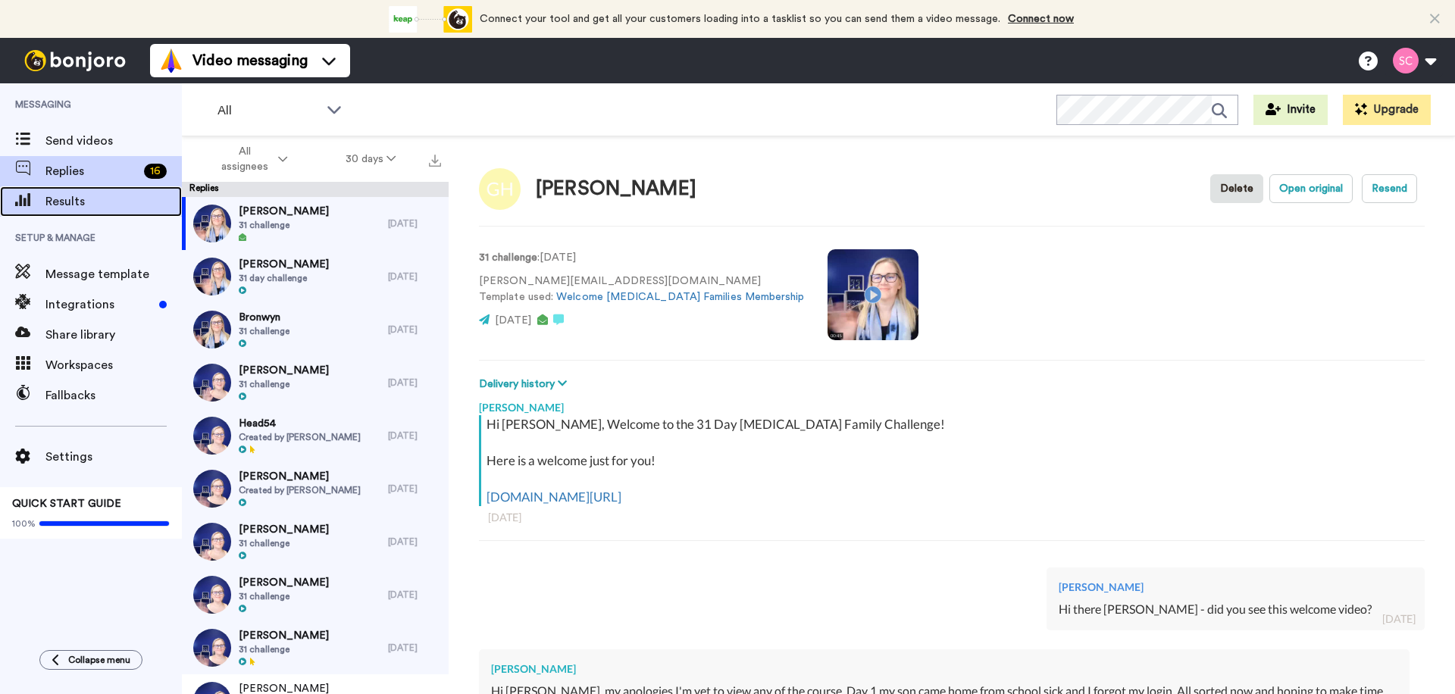
click at [107, 202] on span "Results" at bounding box center [113, 201] width 136 height 18
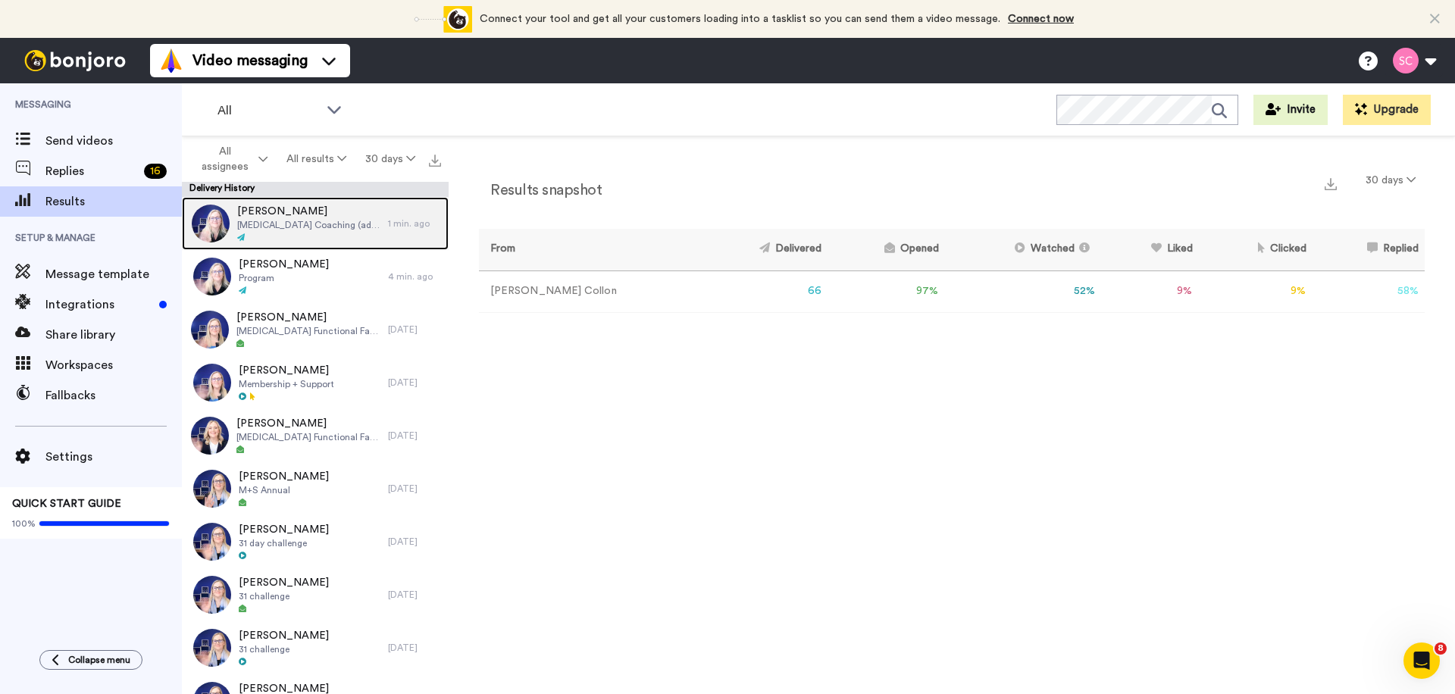
click at [303, 224] on span "[MEDICAL_DATA] Coaching (adults) - Pay as you go Purchase" at bounding box center [308, 225] width 143 height 12
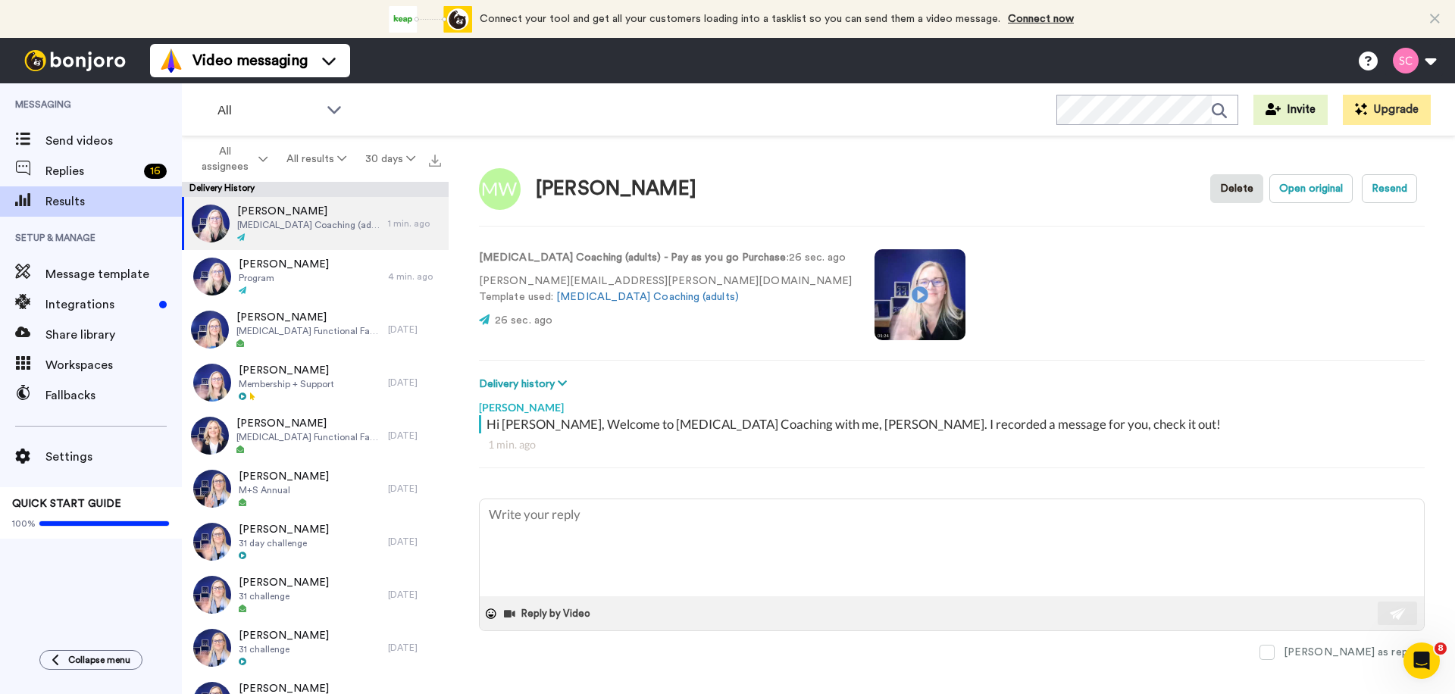
click at [874, 302] on video at bounding box center [919, 294] width 91 height 91
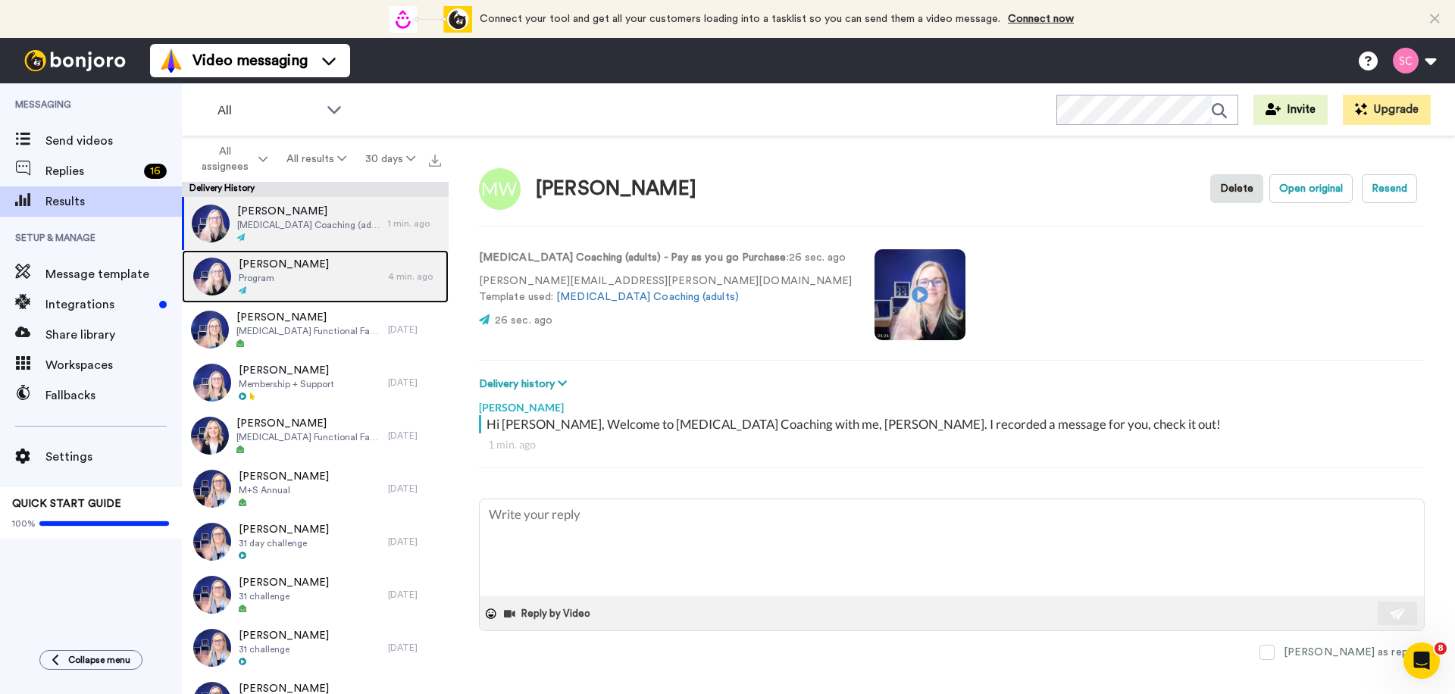
click at [366, 275] on div "[PERSON_NAME] Program" at bounding box center [285, 276] width 206 height 53
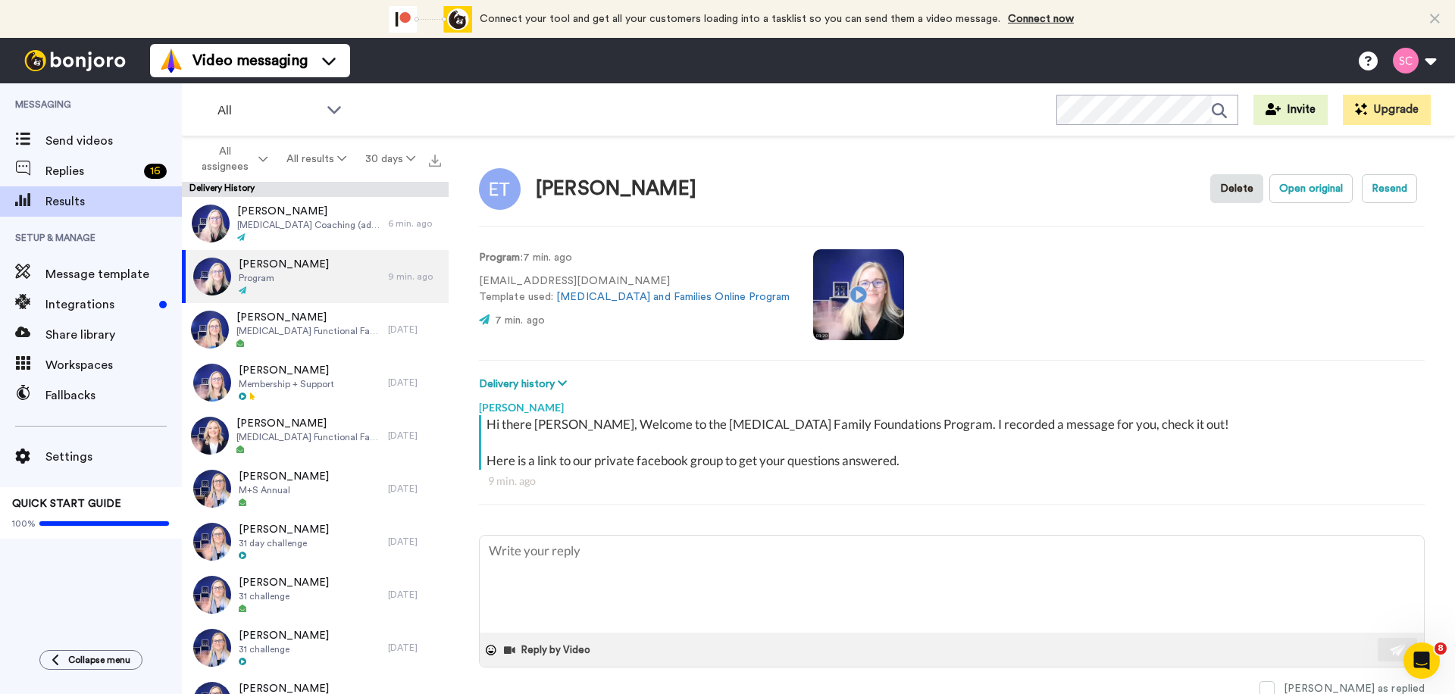
type textarea "x"
